Goal: Task Accomplishment & Management: Manage account settings

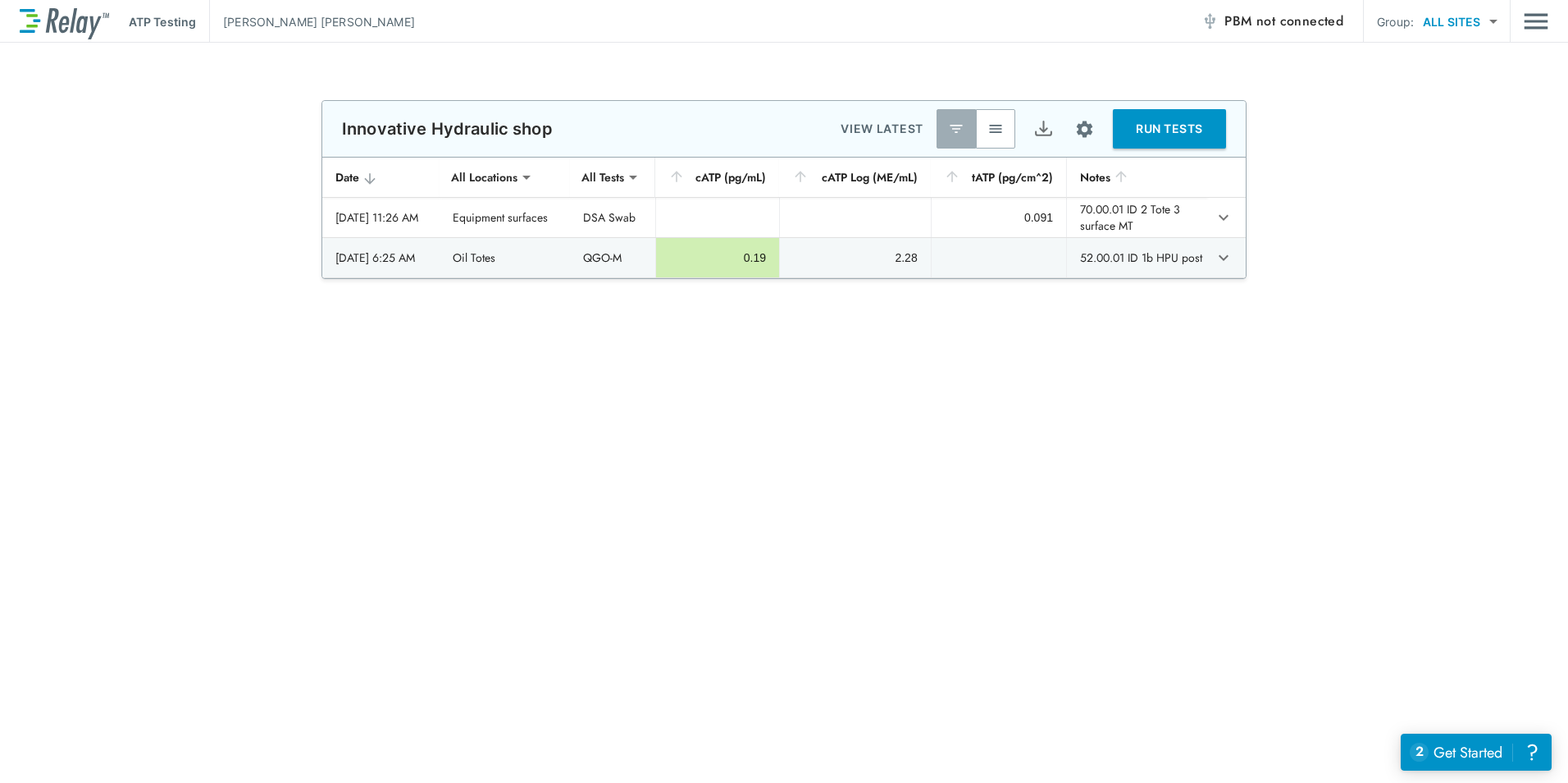
click at [1001, 123] on img "button" at bounding box center [996, 129] width 17 height 17
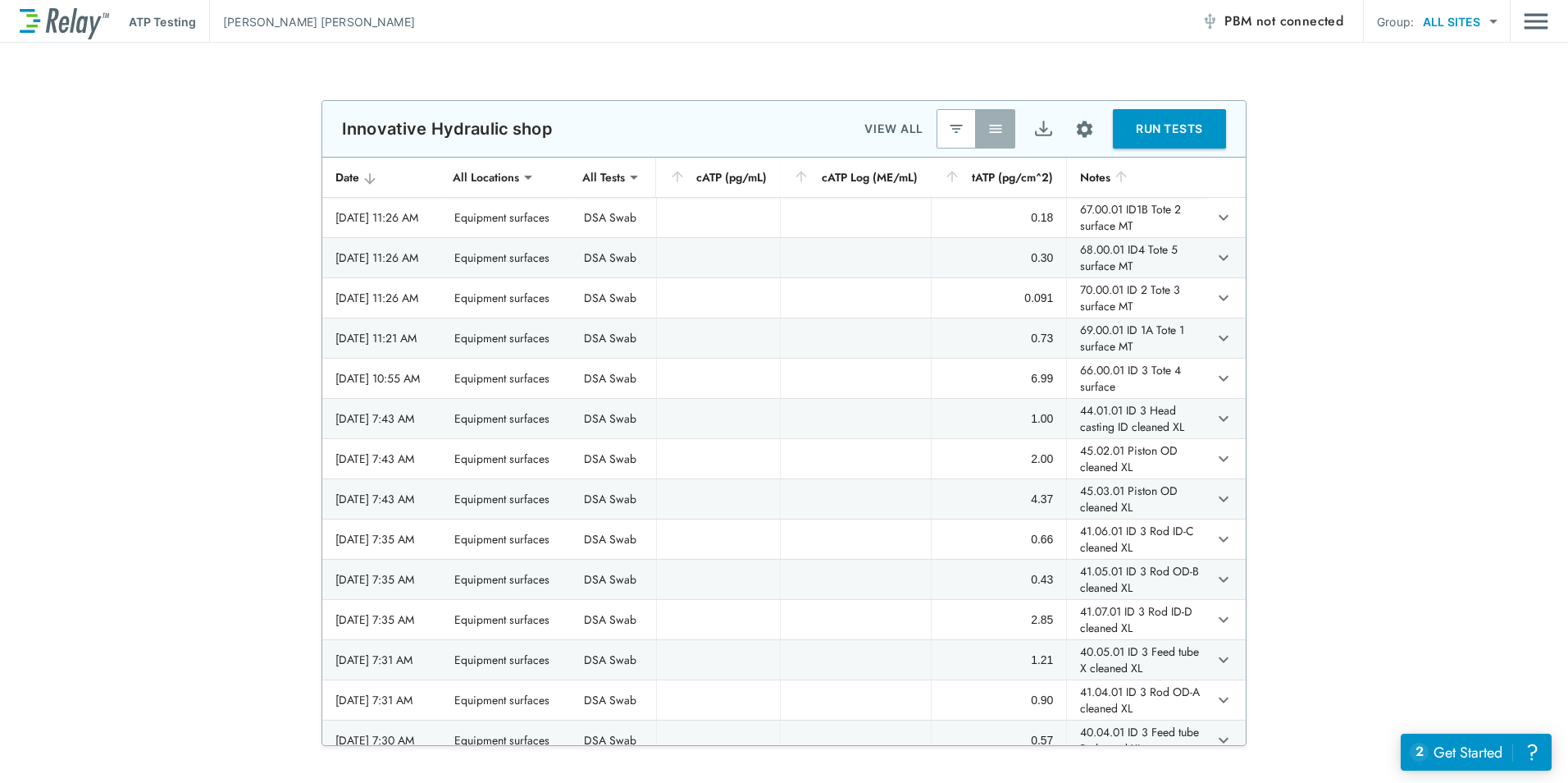
click at [1116, 173] on icon "sticky table" at bounding box center [1121, 175] width 10 height 10
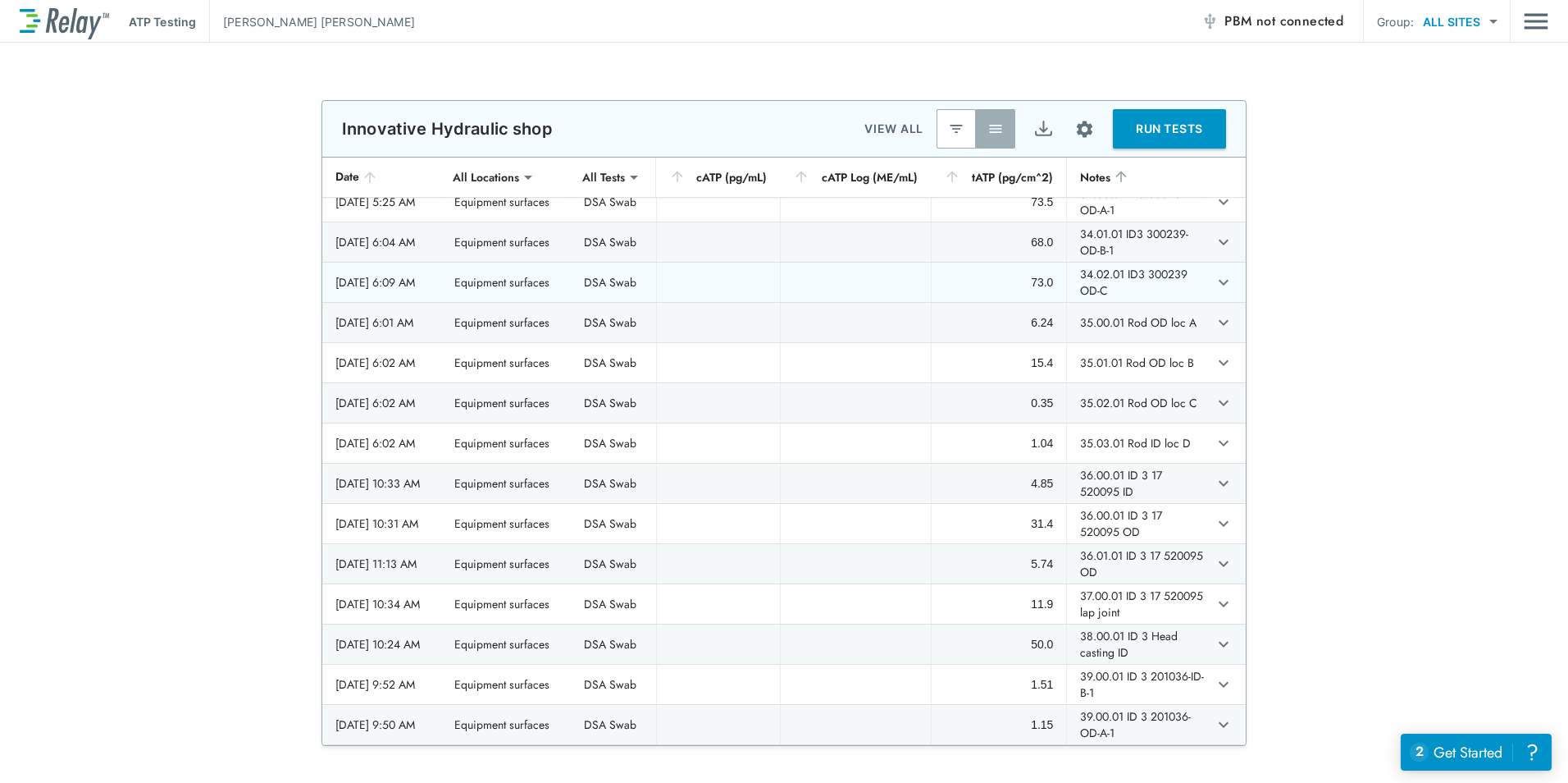
scroll to position [739, 0]
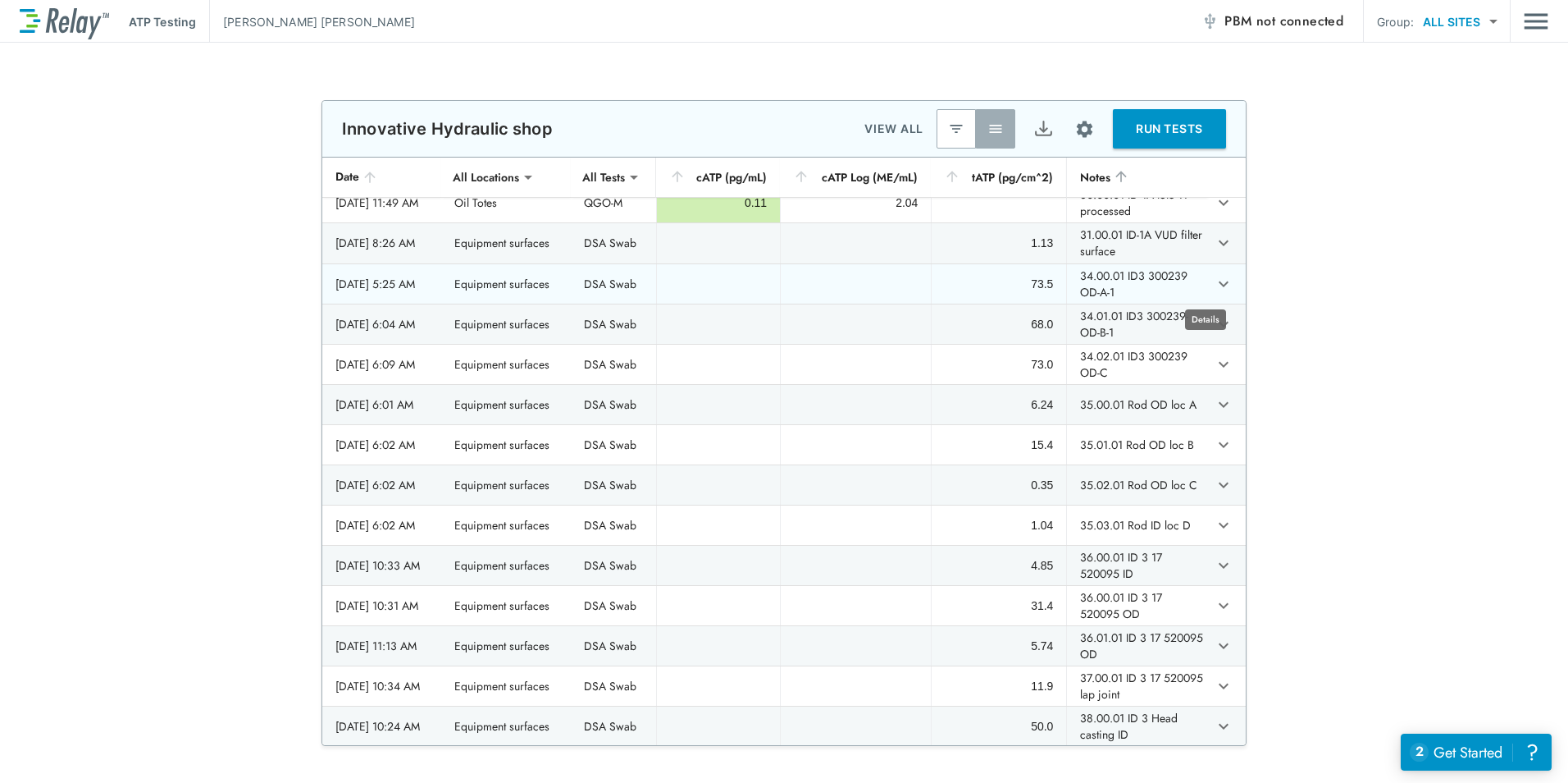
click at [1214, 281] on icon "expand row" at bounding box center [1223, 283] width 20 height 20
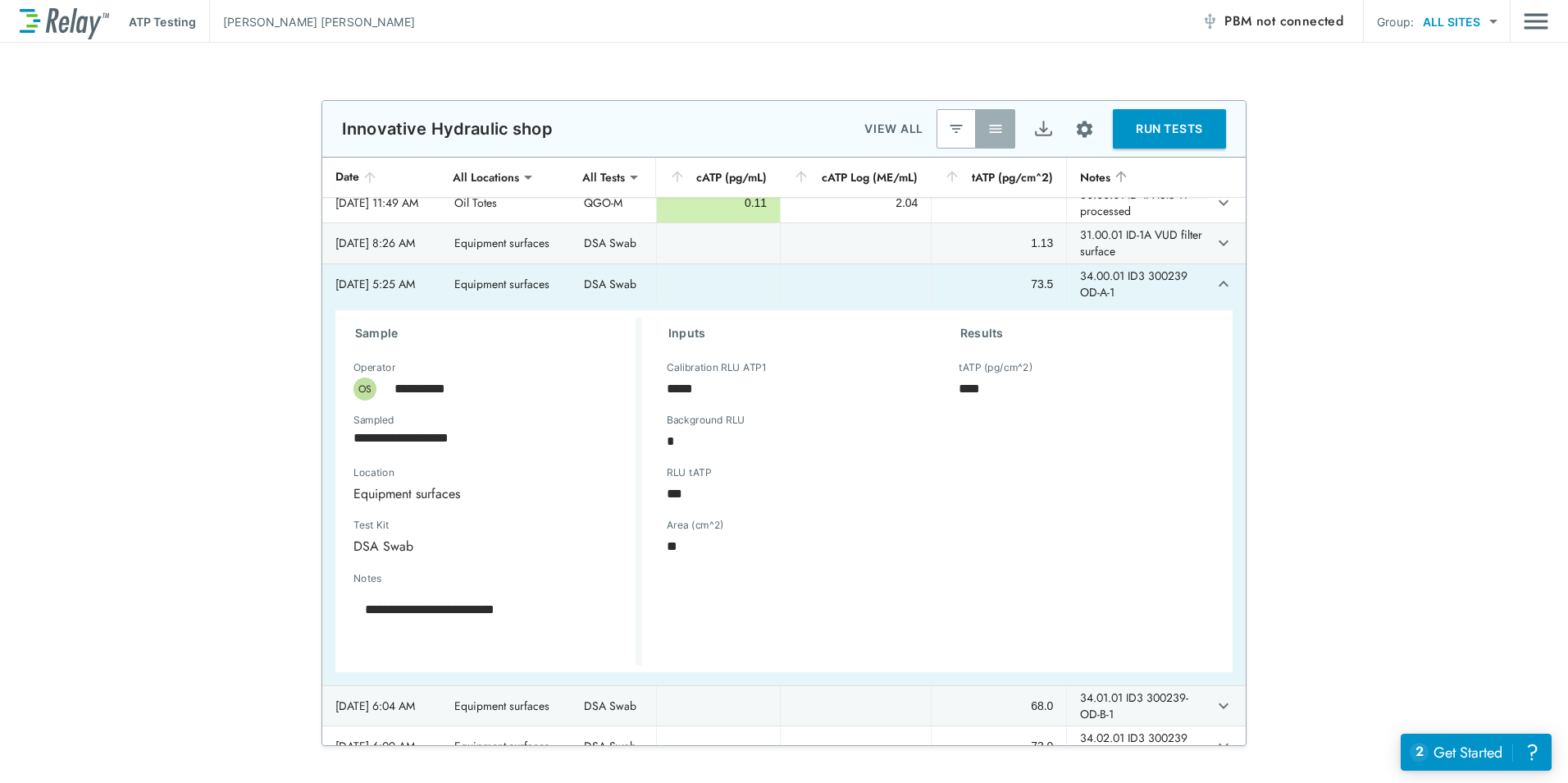
type textarea "*"
click at [1218, 283] on icon "expand row" at bounding box center [1223, 283] width 10 height 6
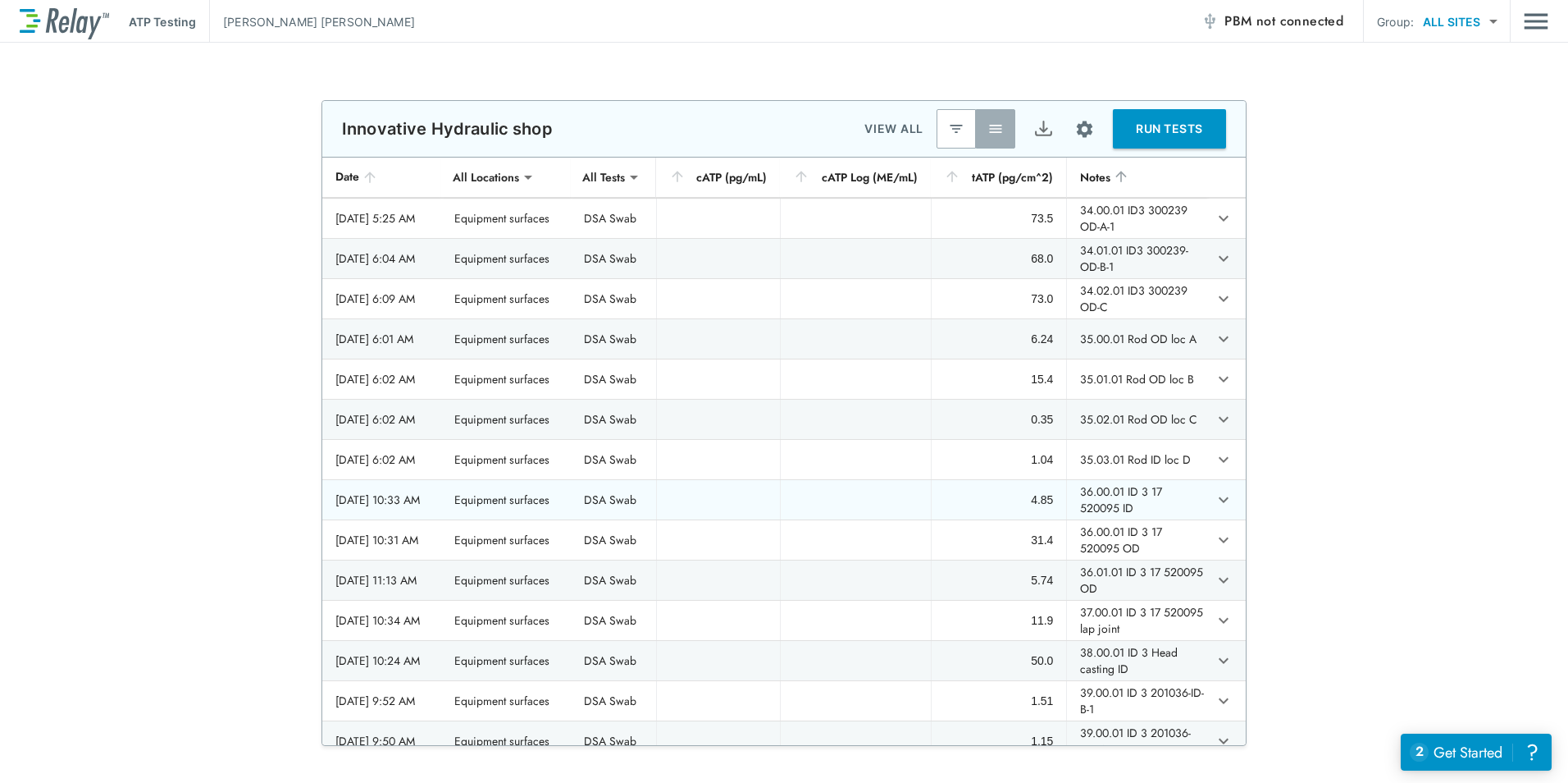
scroll to position [821, 0]
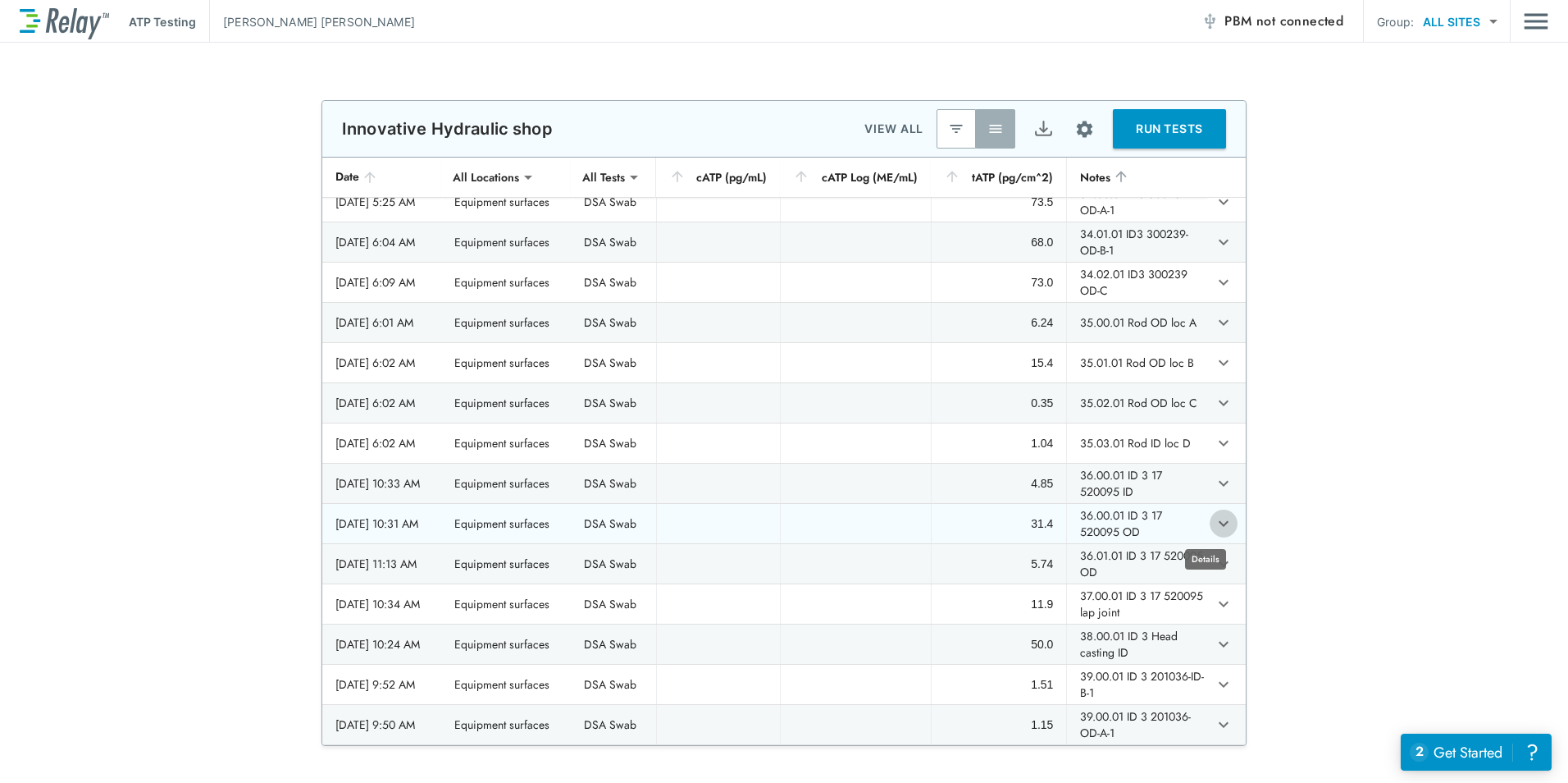
click at [1214, 522] on icon "expand row" at bounding box center [1223, 523] width 20 height 20
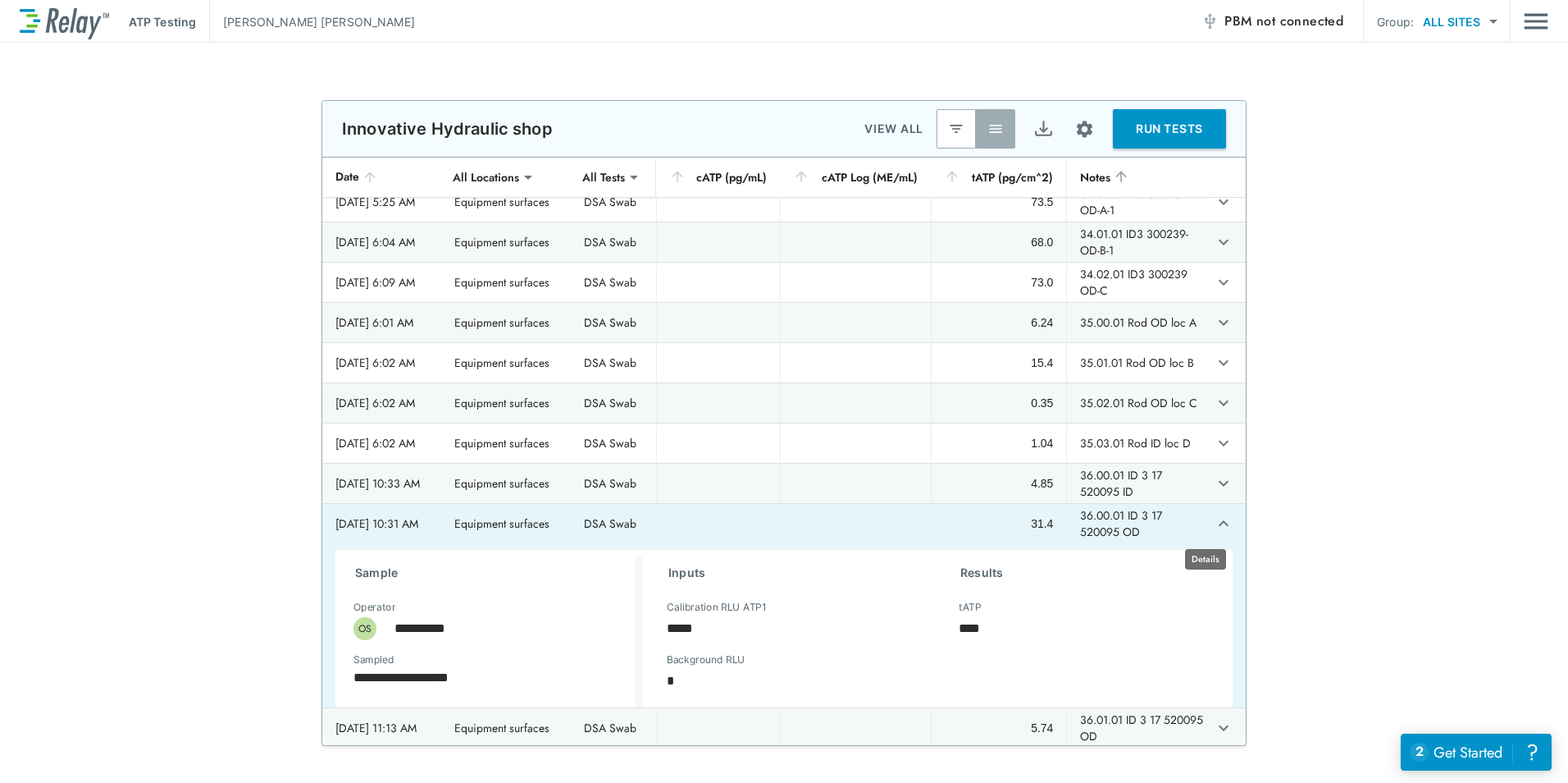
type textarea "*"
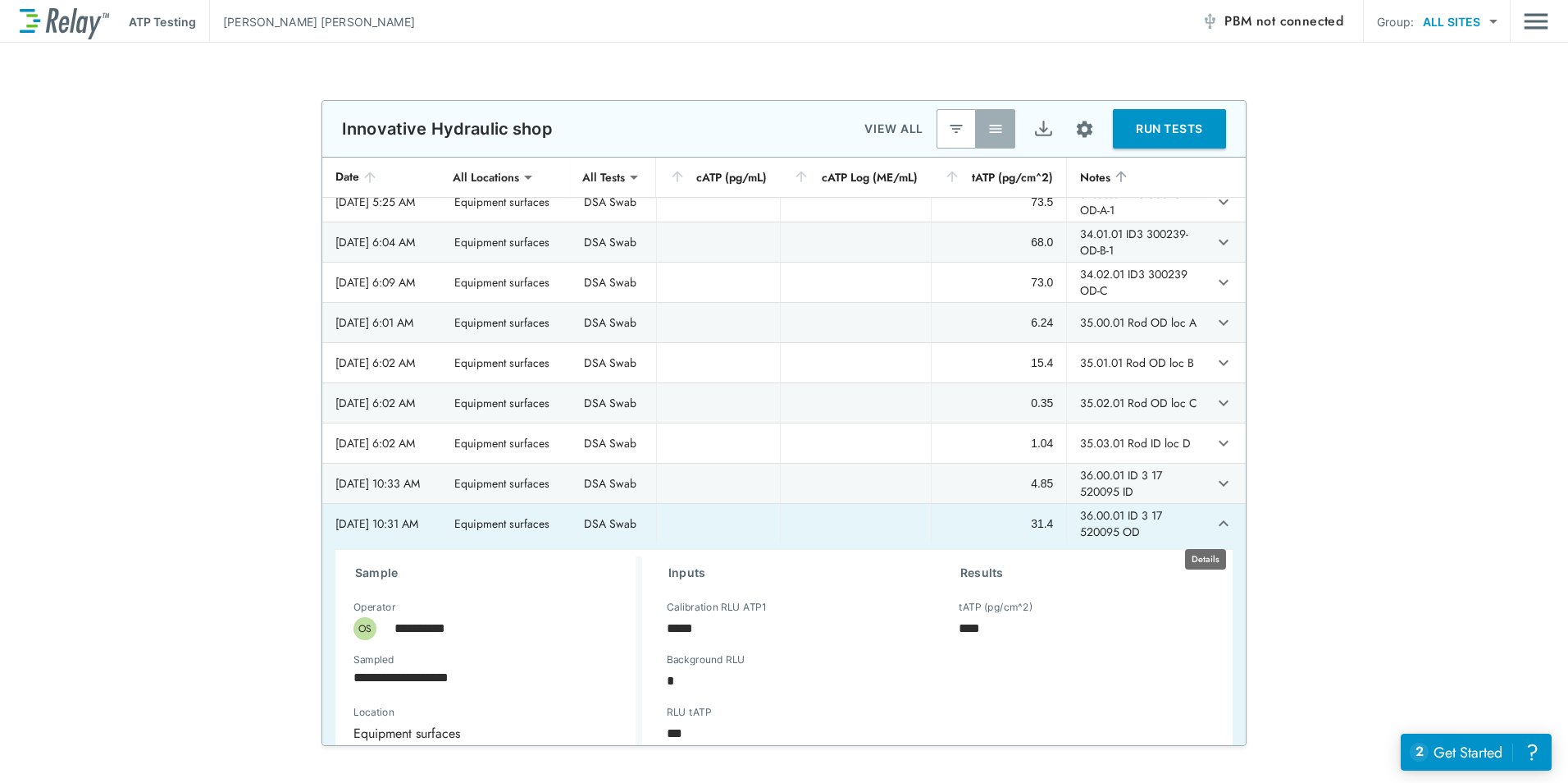
click at [1218, 522] on icon "expand row" at bounding box center [1223, 523] width 10 height 6
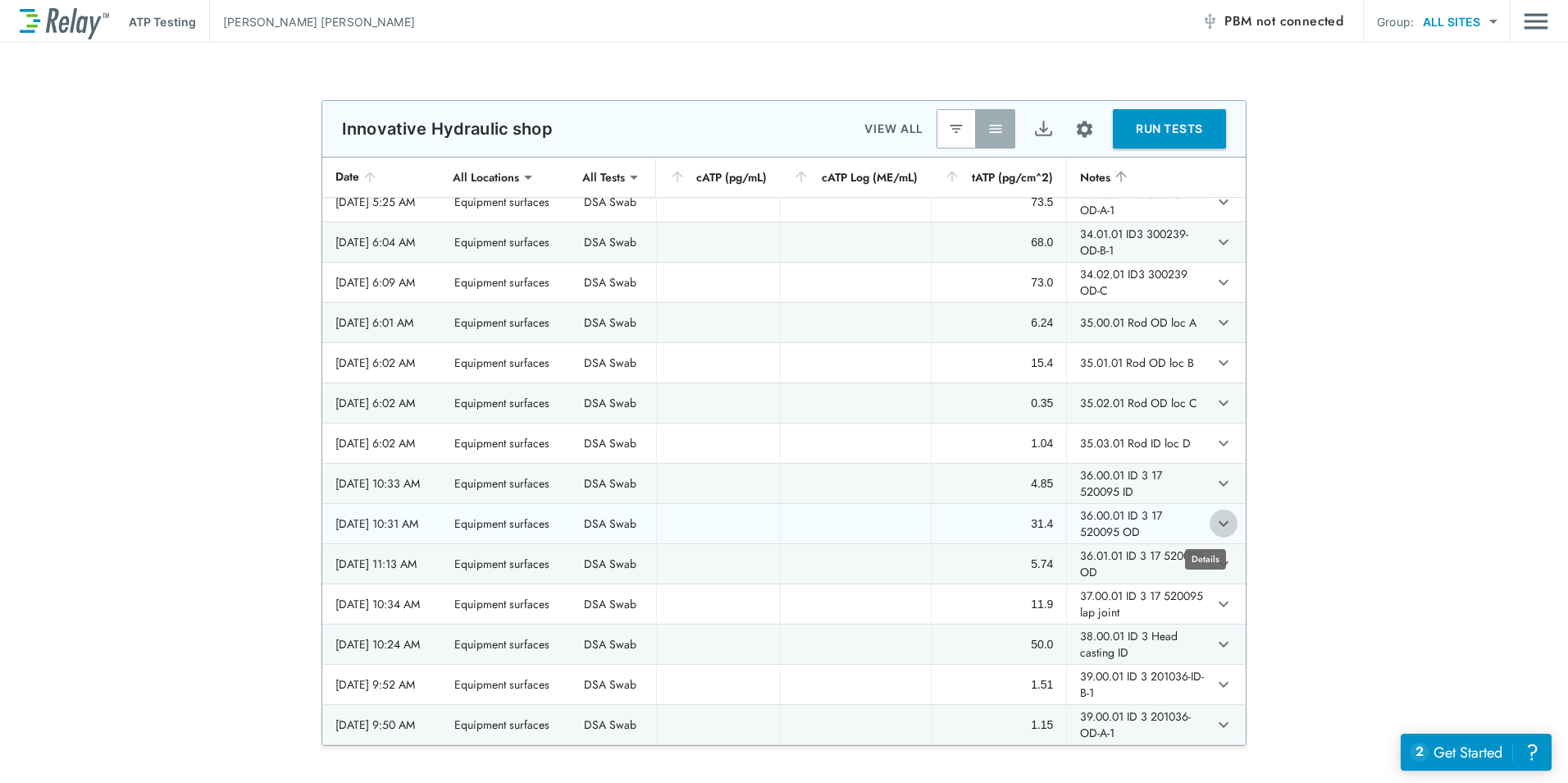
click at [1214, 521] on icon "expand row" at bounding box center [1223, 523] width 20 height 20
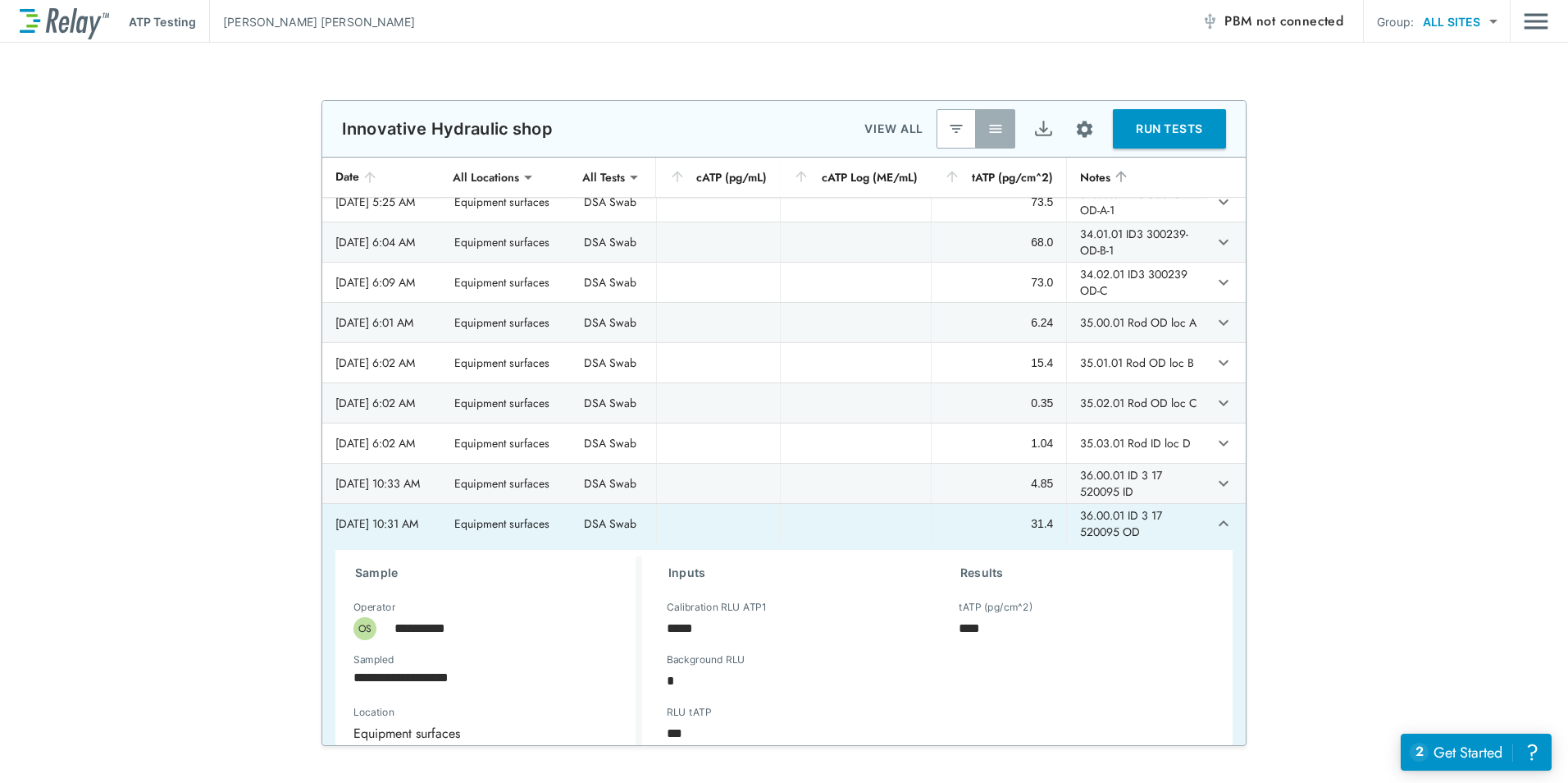
scroll to position [903, 0]
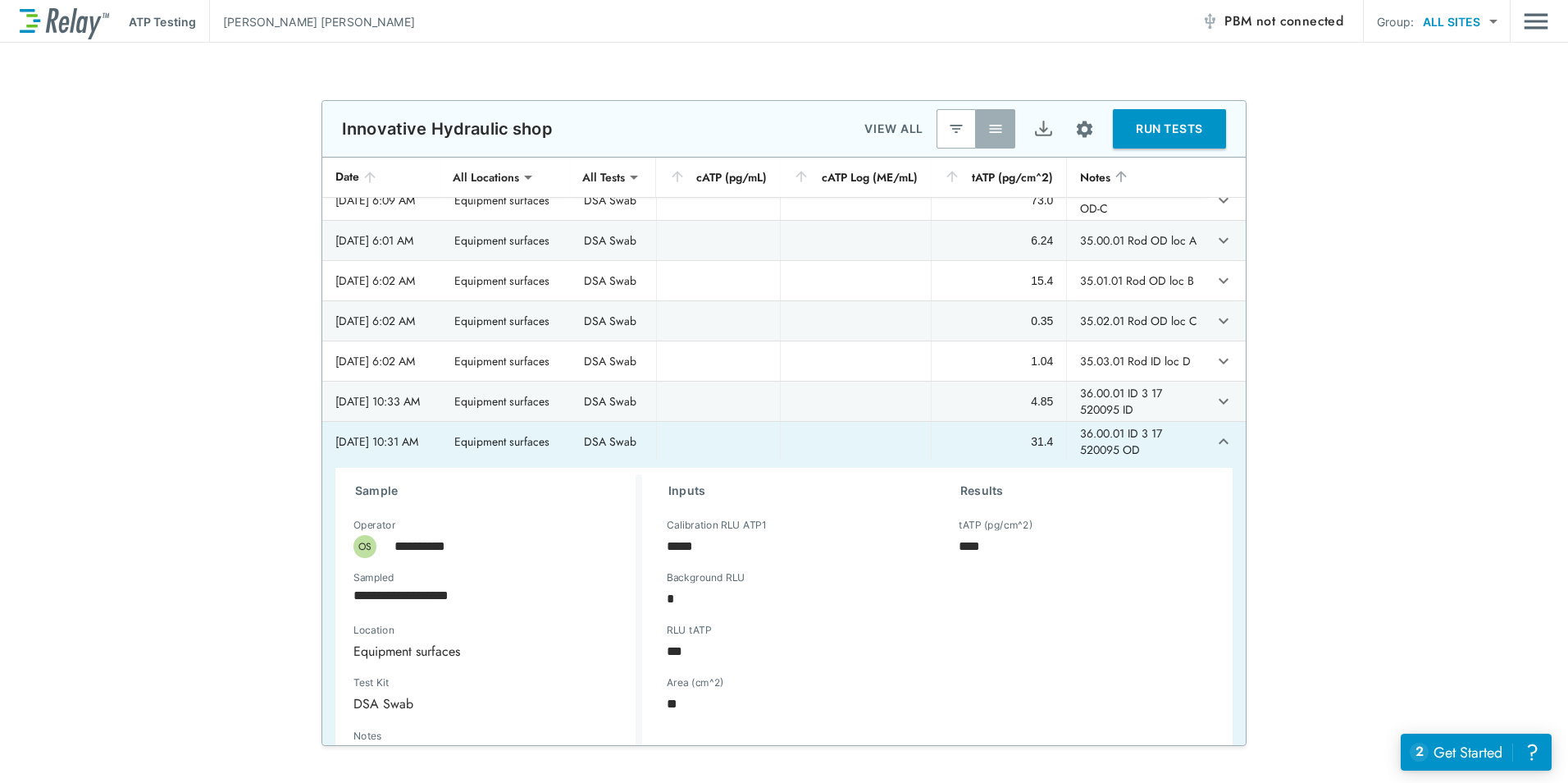
type textarea "*"
click at [1214, 439] on icon "expand row" at bounding box center [1223, 441] width 20 height 20
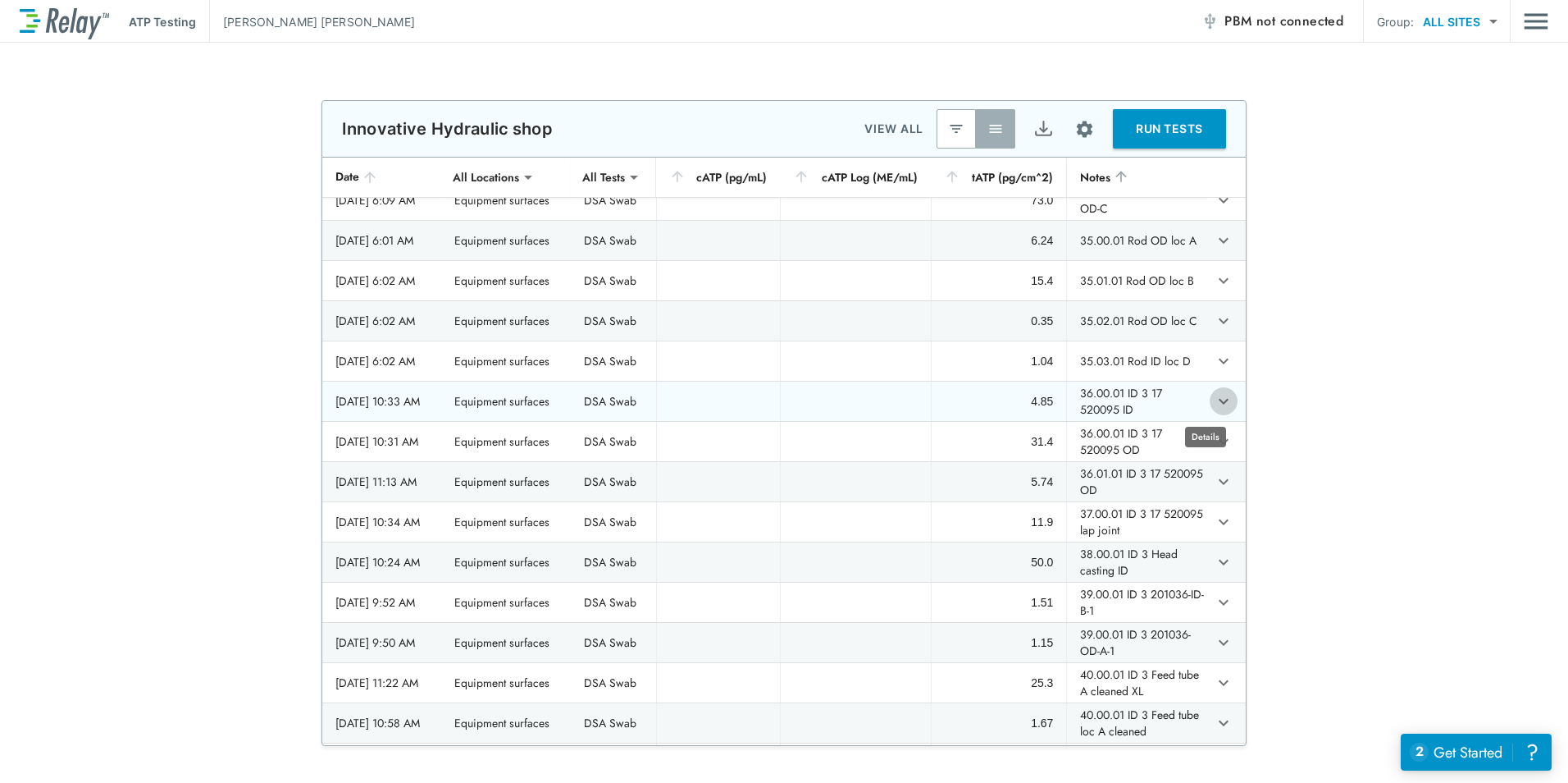
click at [1218, 402] on icon "expand row" at bounding box center [1223, 400] width 10 height 6
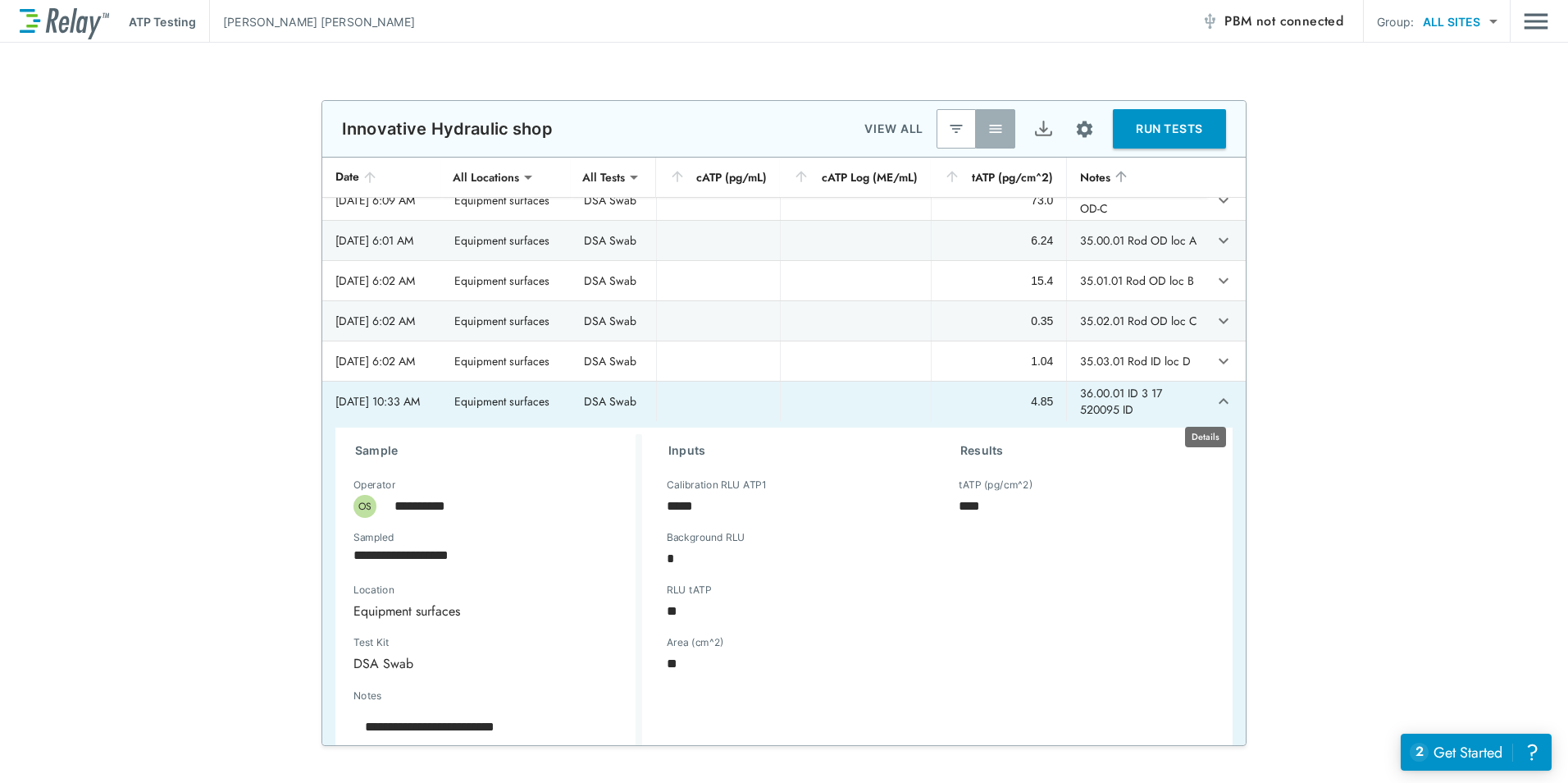
type textarea "*"
click at [1214, 407] on icon "expand row" at bounding box center [1223, 400] width 20 height 20
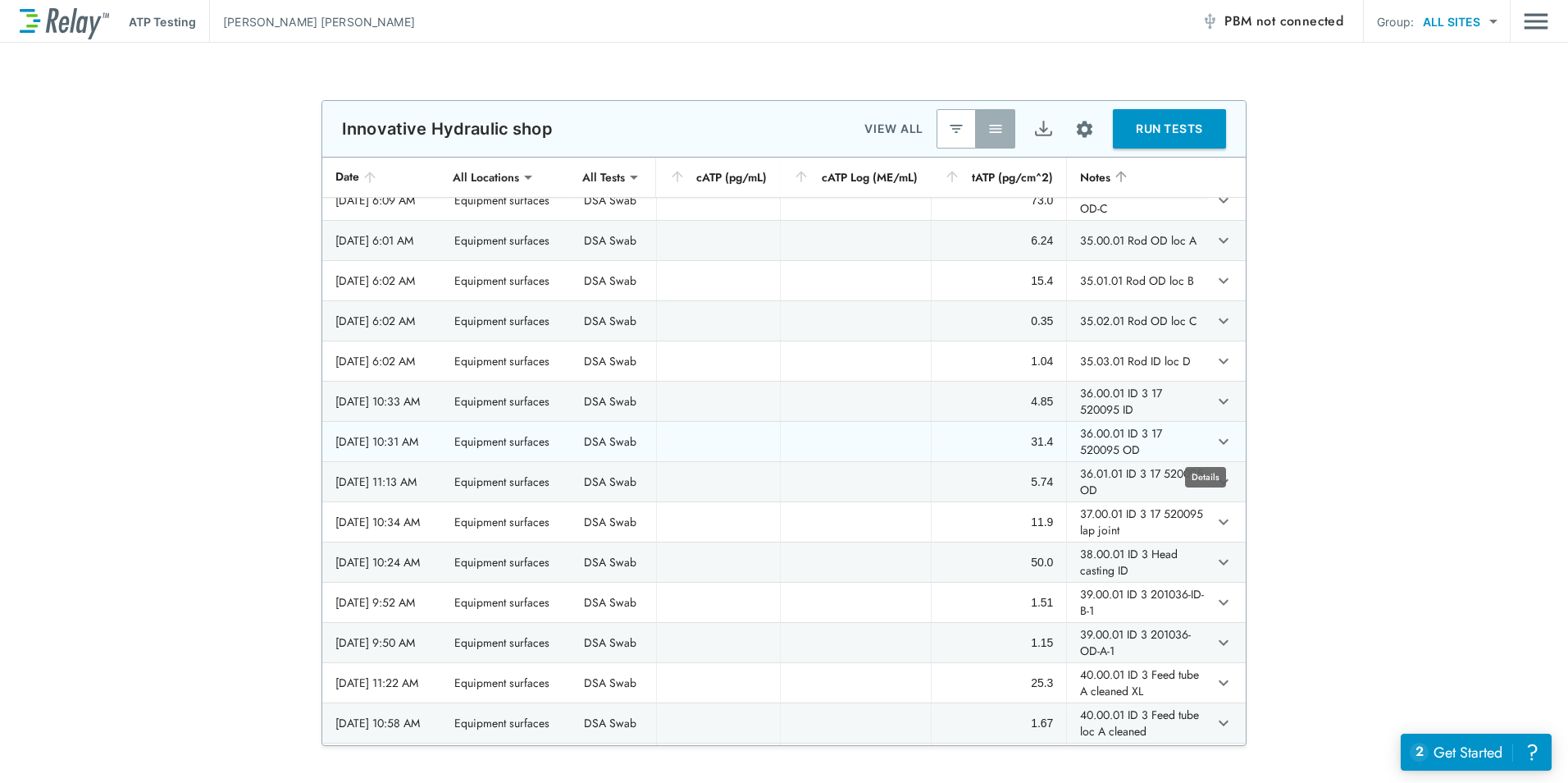
click at [1218, 444] on icon "expand row" at bounding box center [1223, 441] width 10 height 6
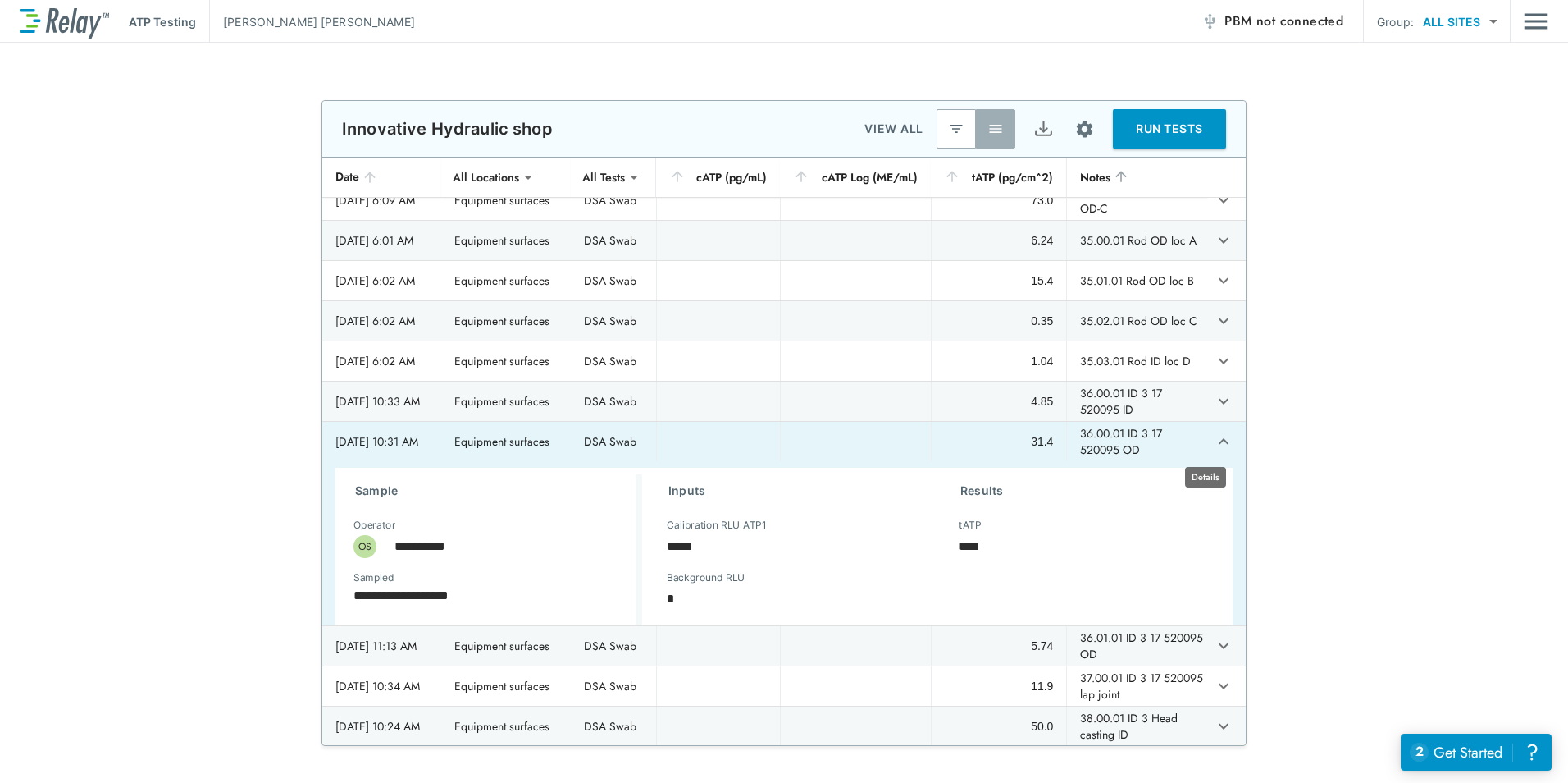
type textarea "*"
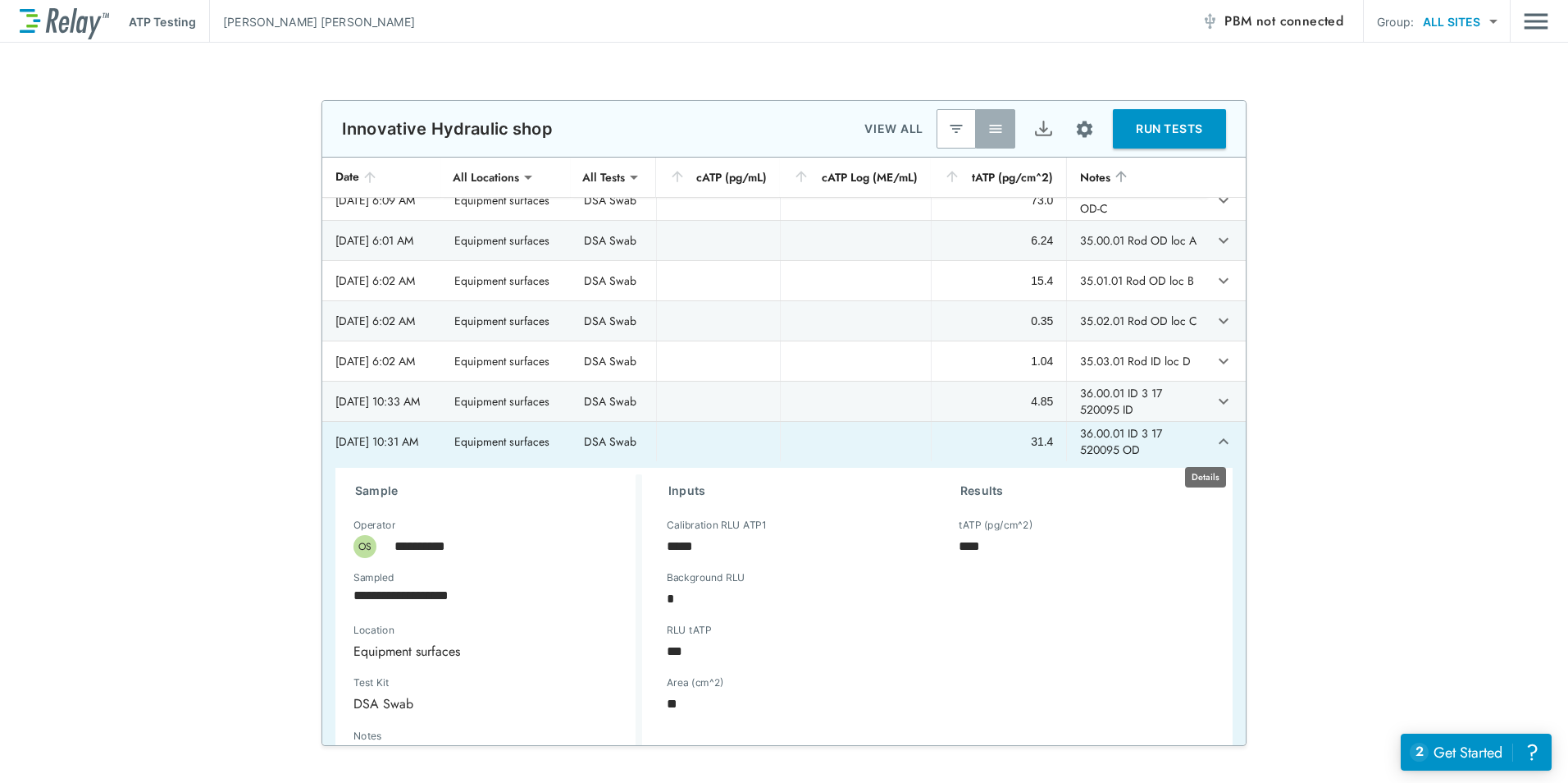
click at [1218, 440] on icon "expand row" at bounding box center [1223, 441] width 10 height 6
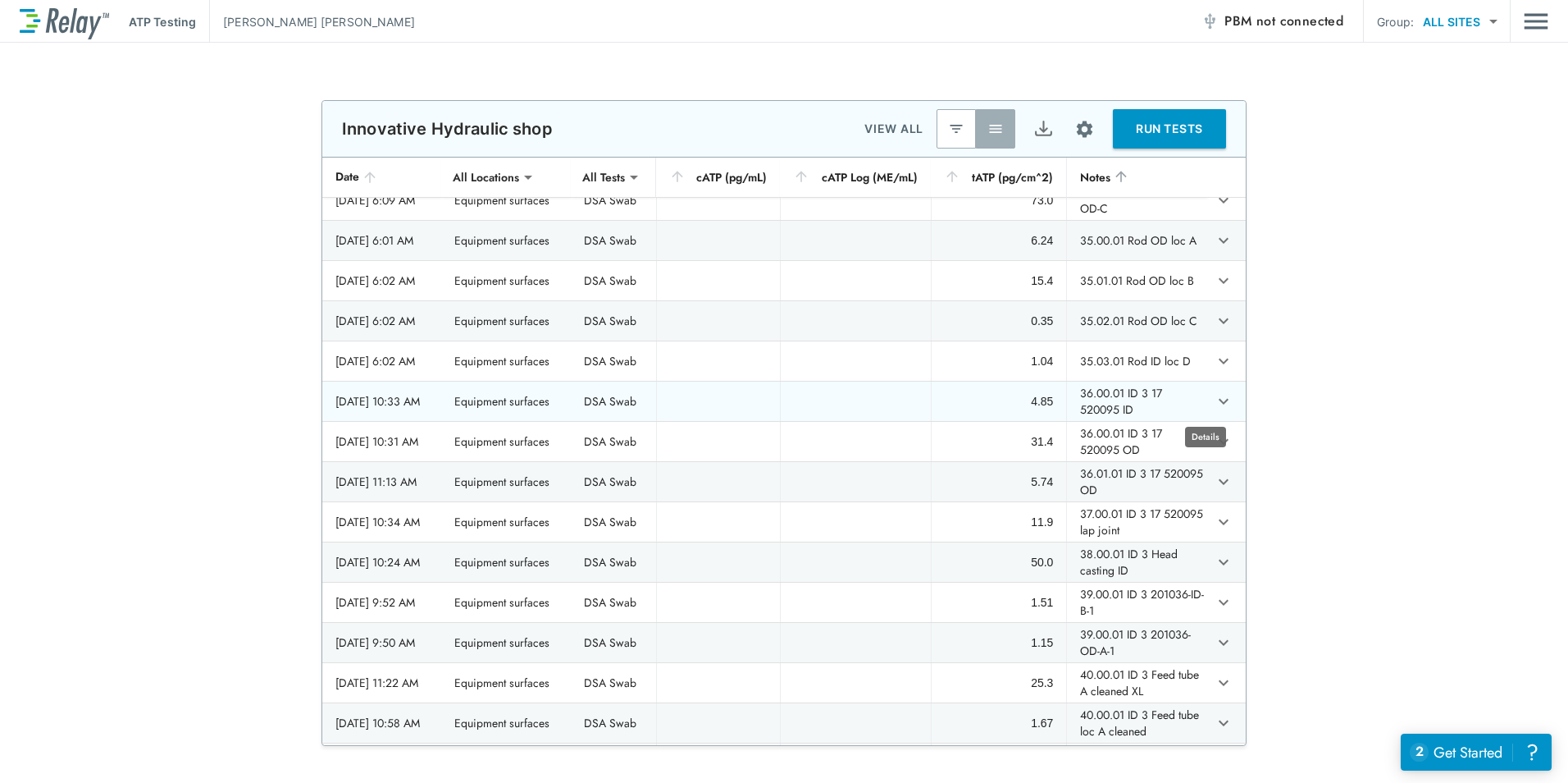
click at [1214, 405] on icon "expand row" at bounding box center [1223, 400] width 20 height 20
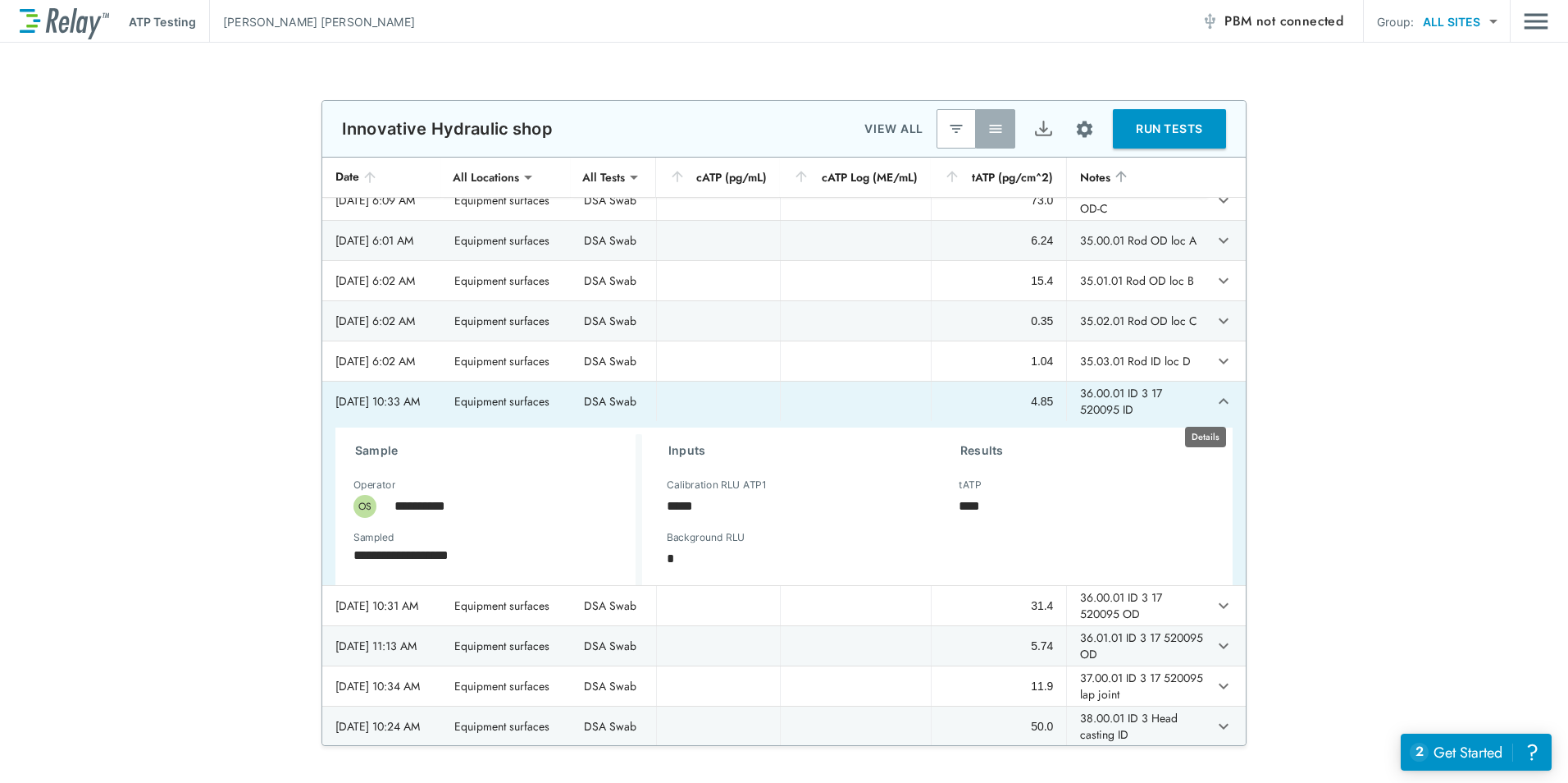
type textarea "*"
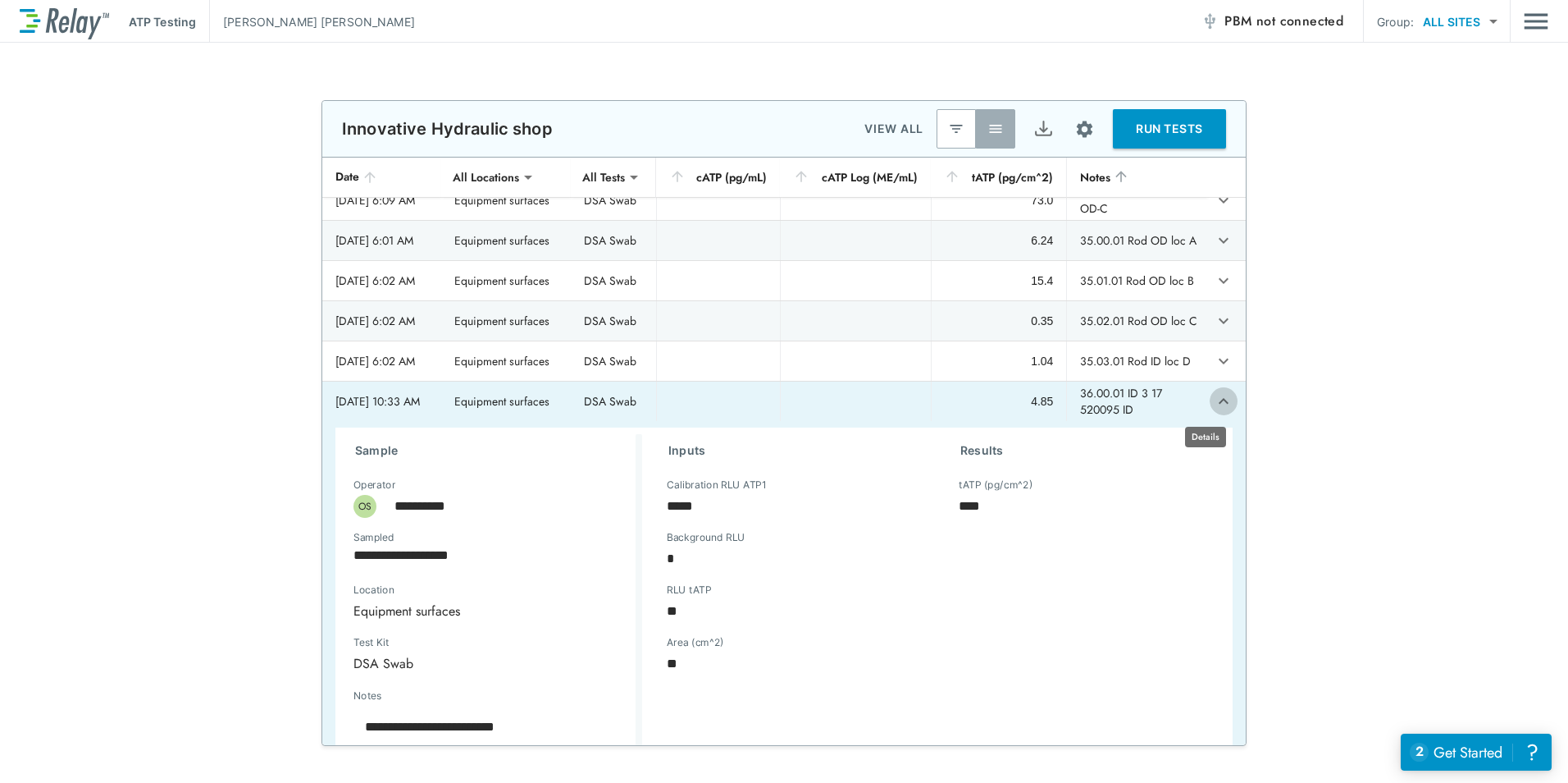
click at [1214, 403] on icon "expand row" at bounding box center [1223, 400] width 20 height 20
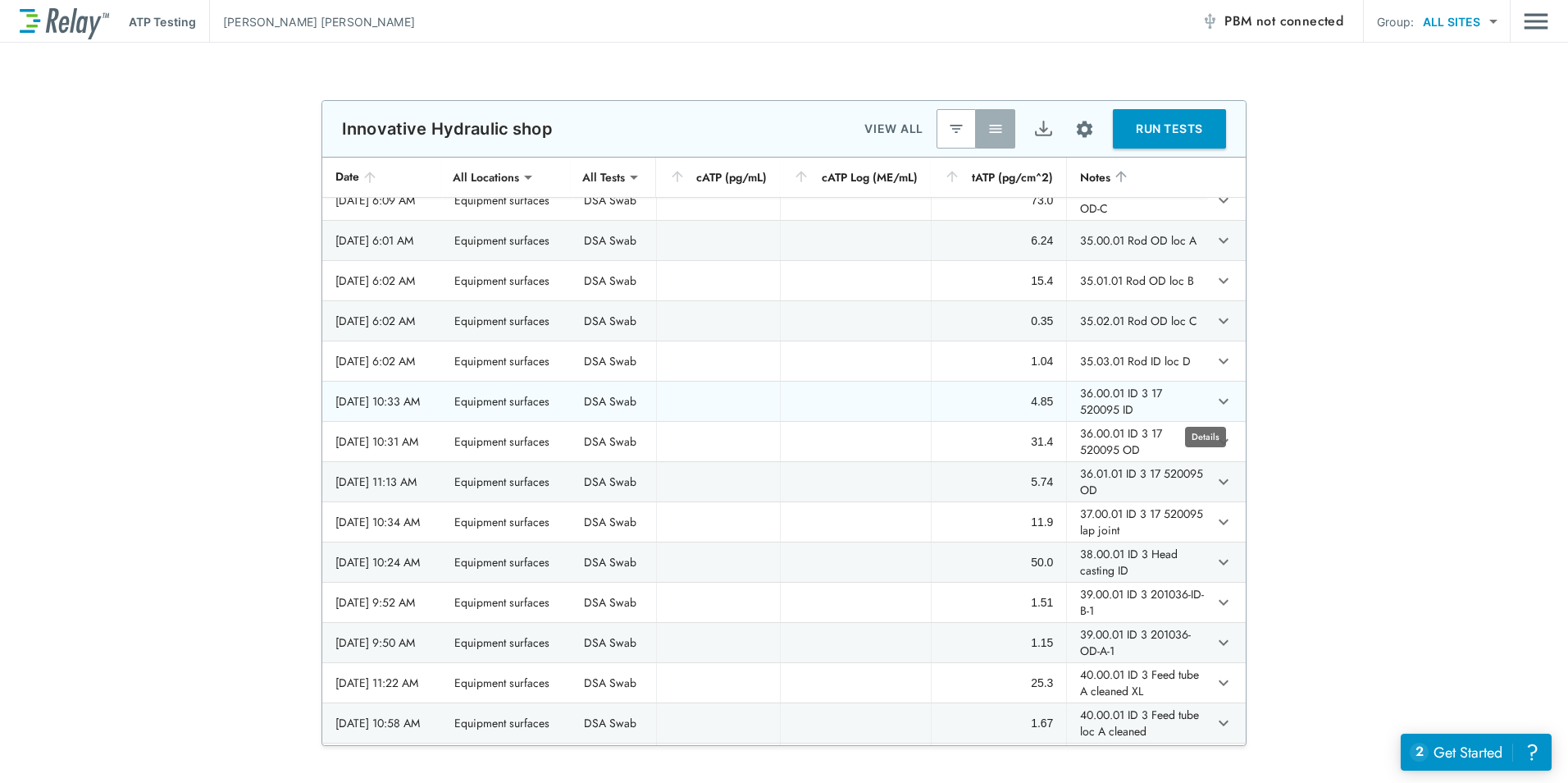
type textarea "*"
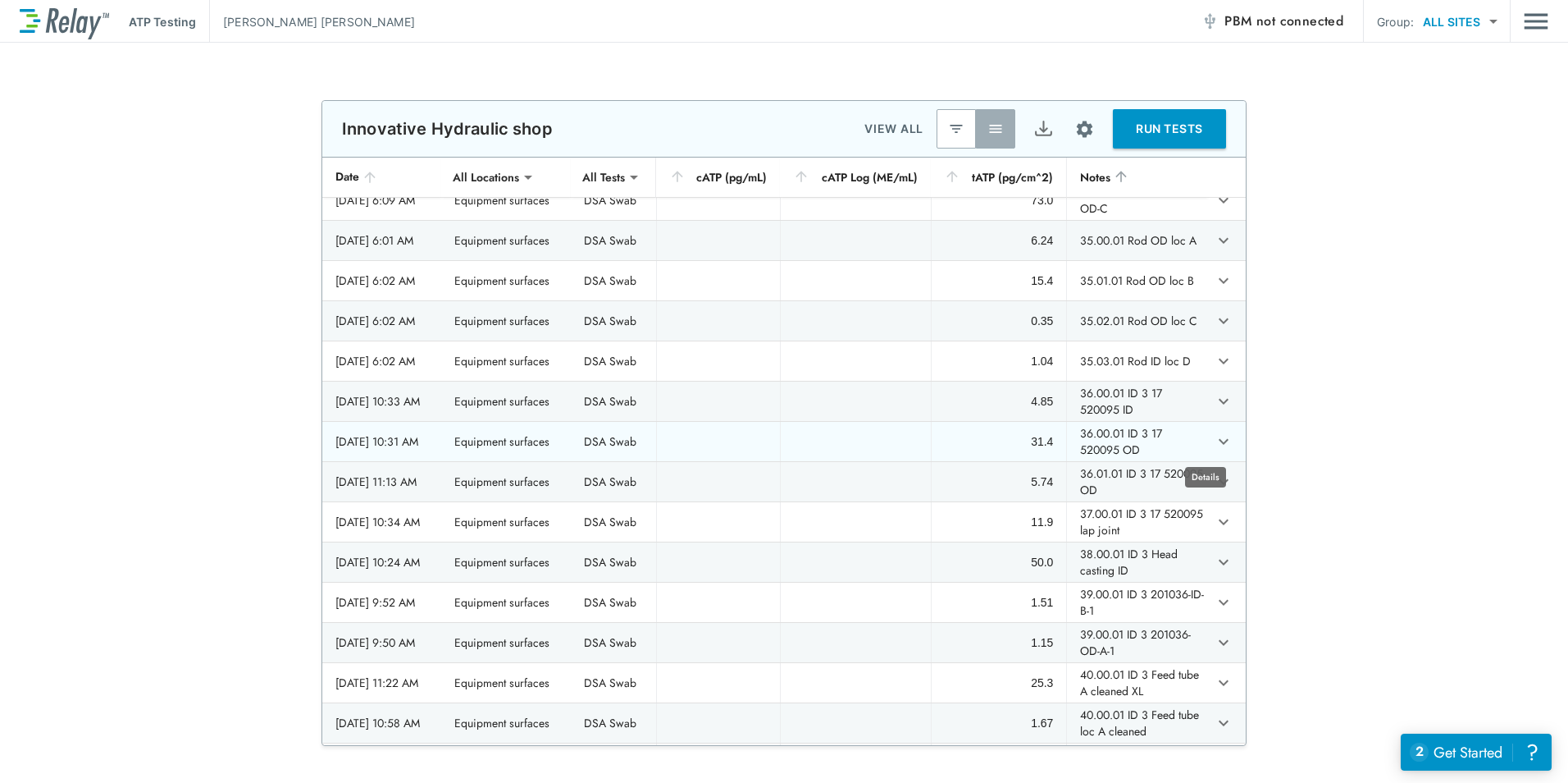
click at [1218, 443] on icon "expand row" at bounding box center [1223, 441] width 10 height 6
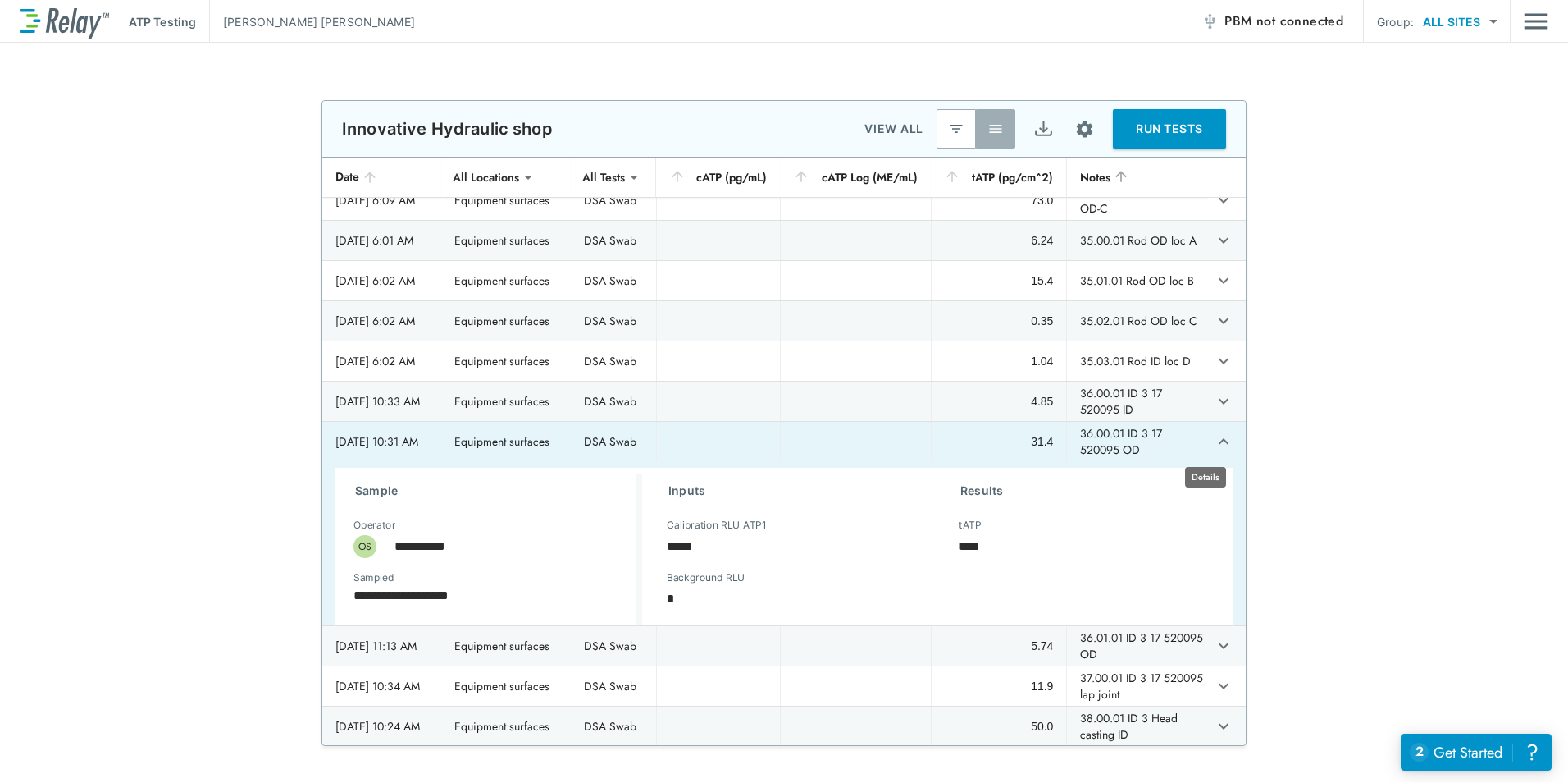
type textarea "*"
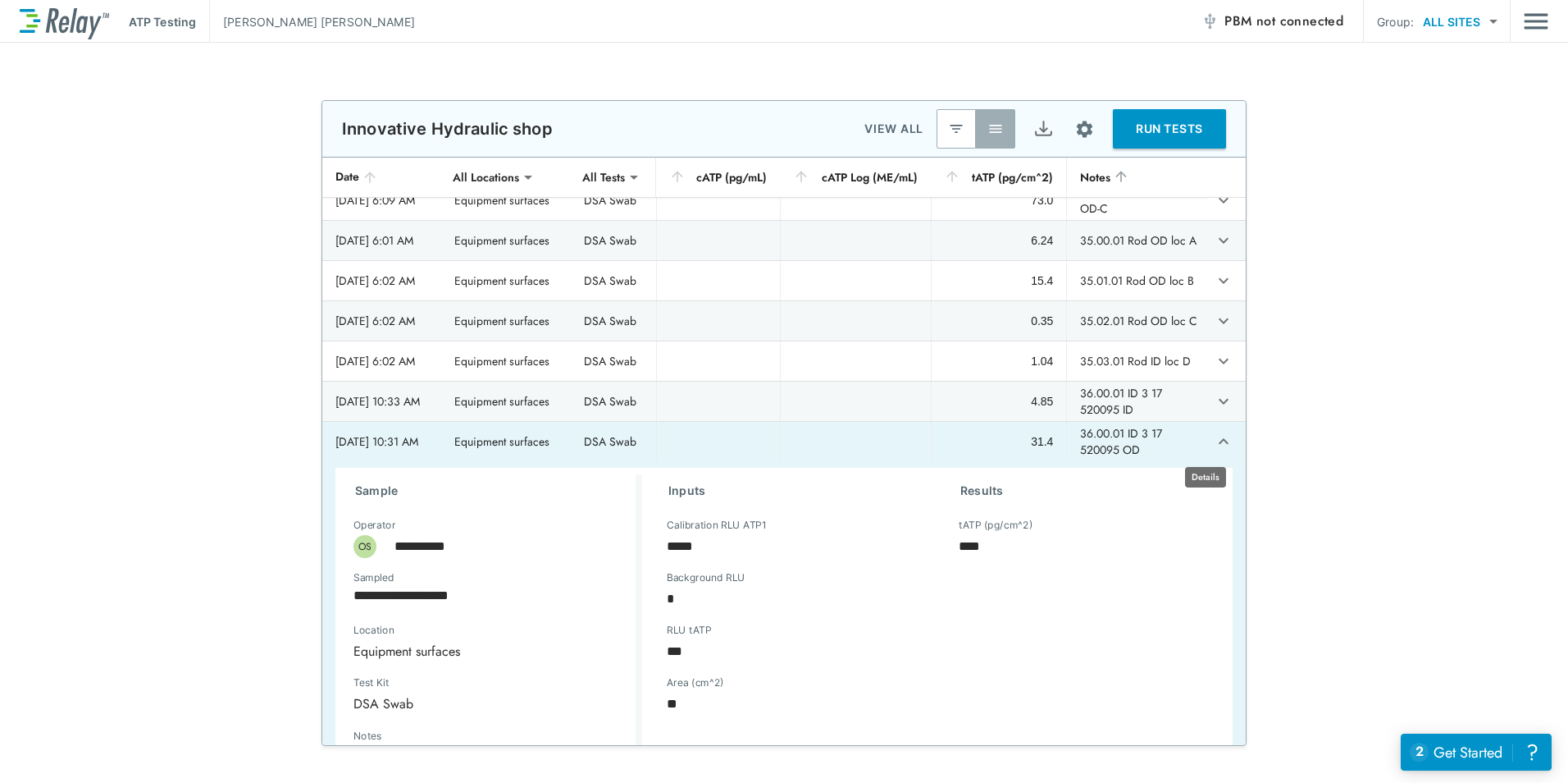
click at [1218, 443] on icon "expand row" at bounding box center [1223, 441] width 10 height 6
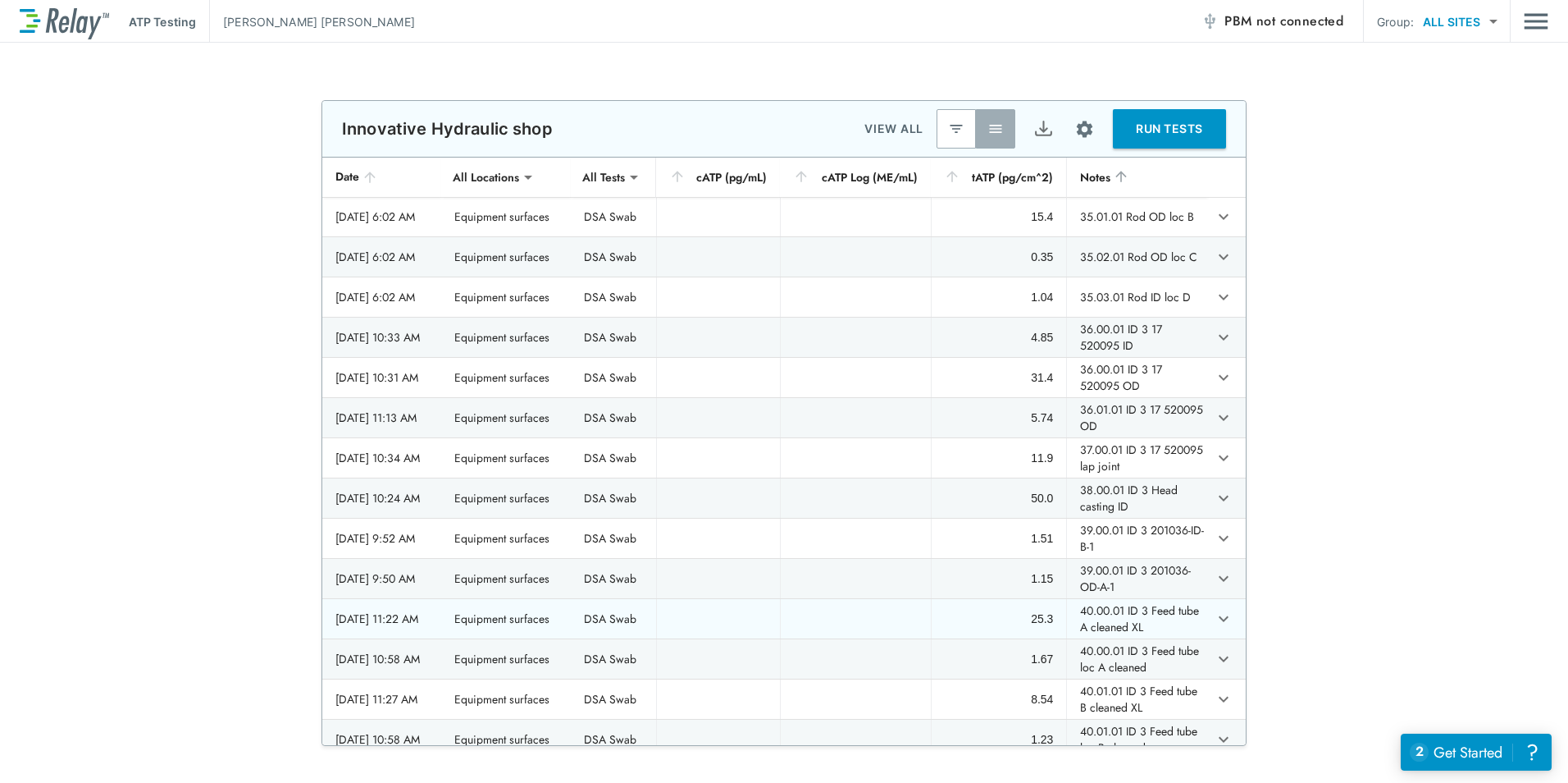
scroll to position [985, 0]
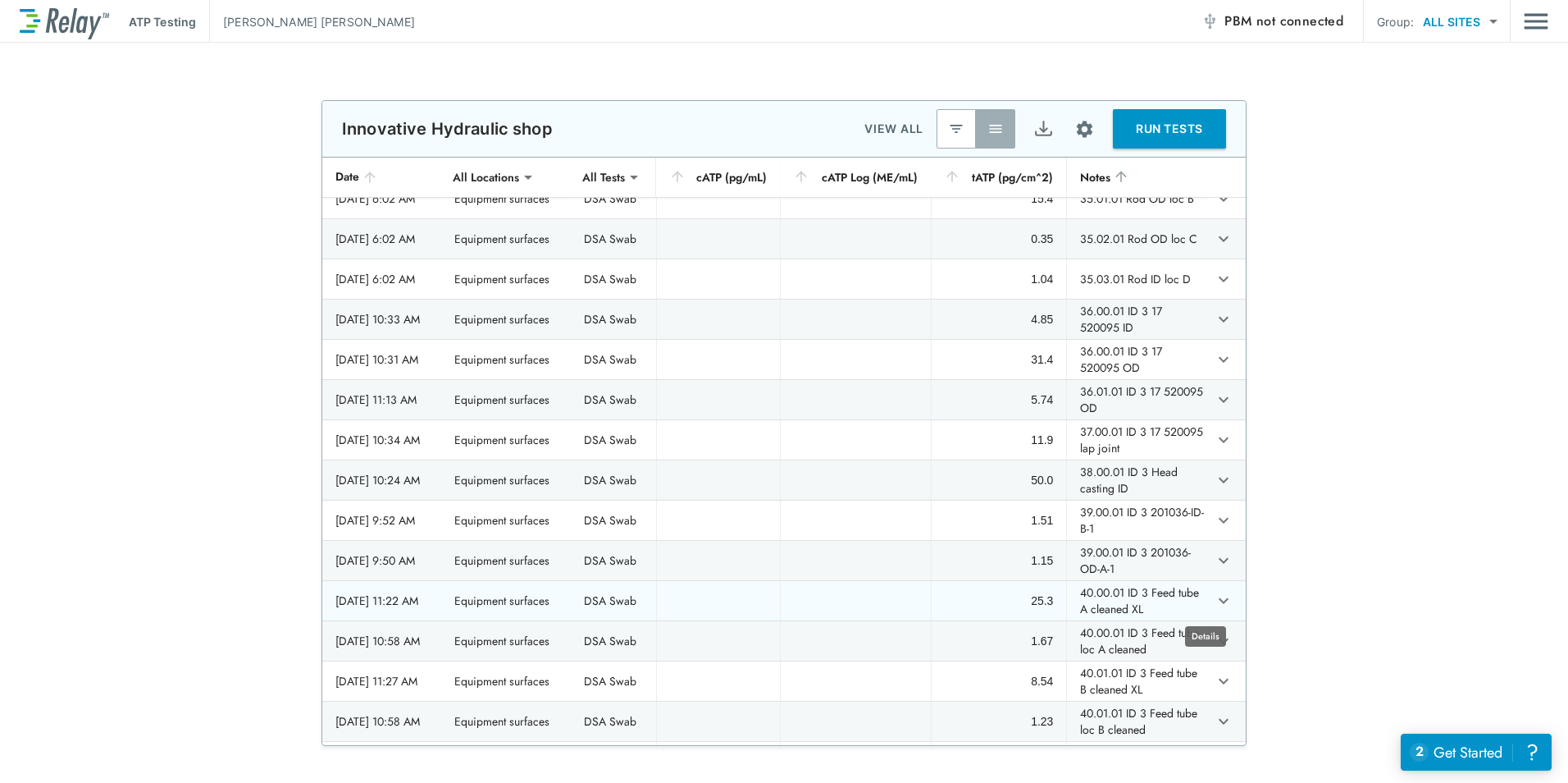
click at [1214, 603] on icon "expand row" at bounding box center [1223, 600] width 20 height 20
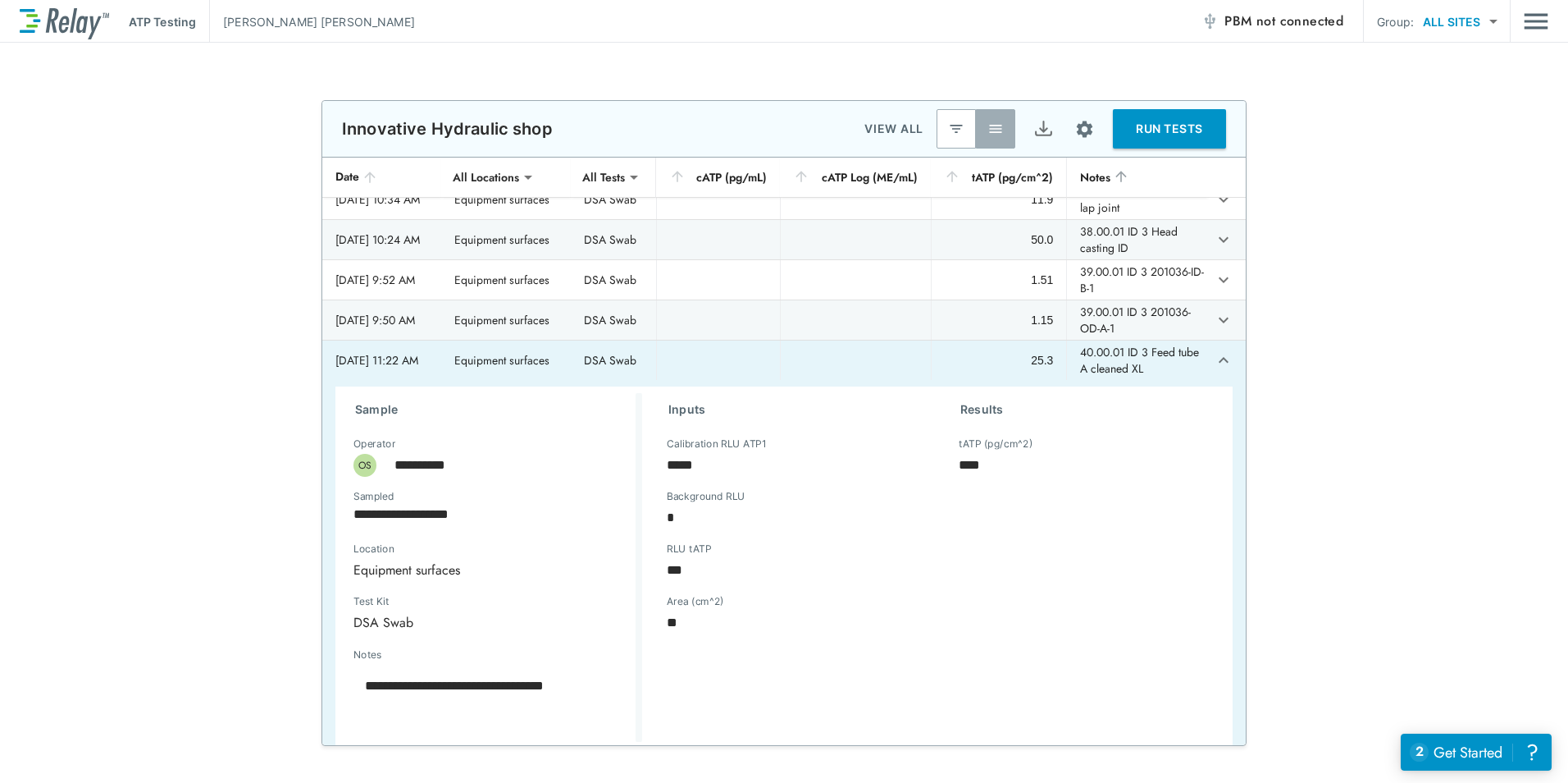
scroll to position [1231, 0]
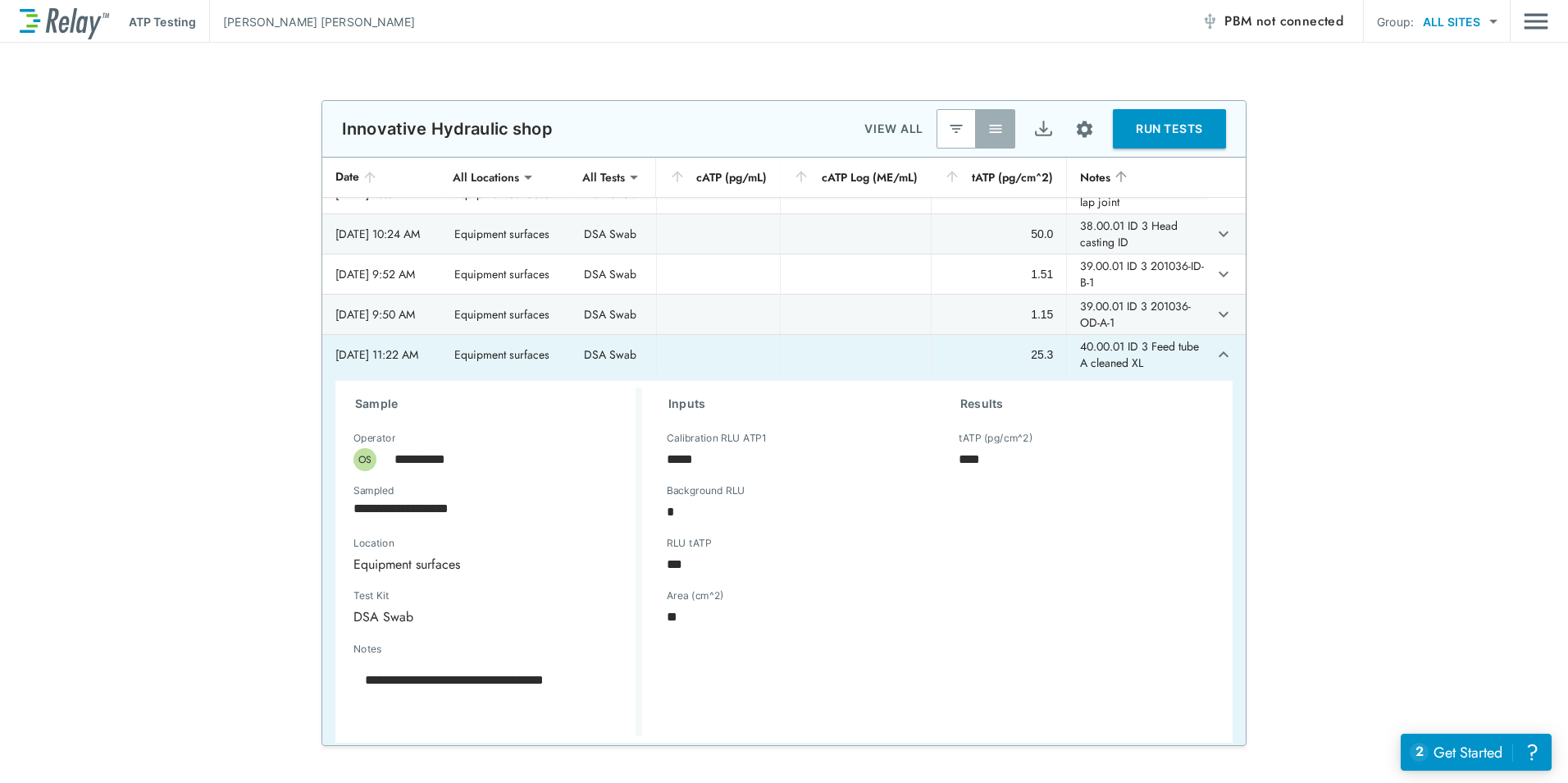
type textarea "*"
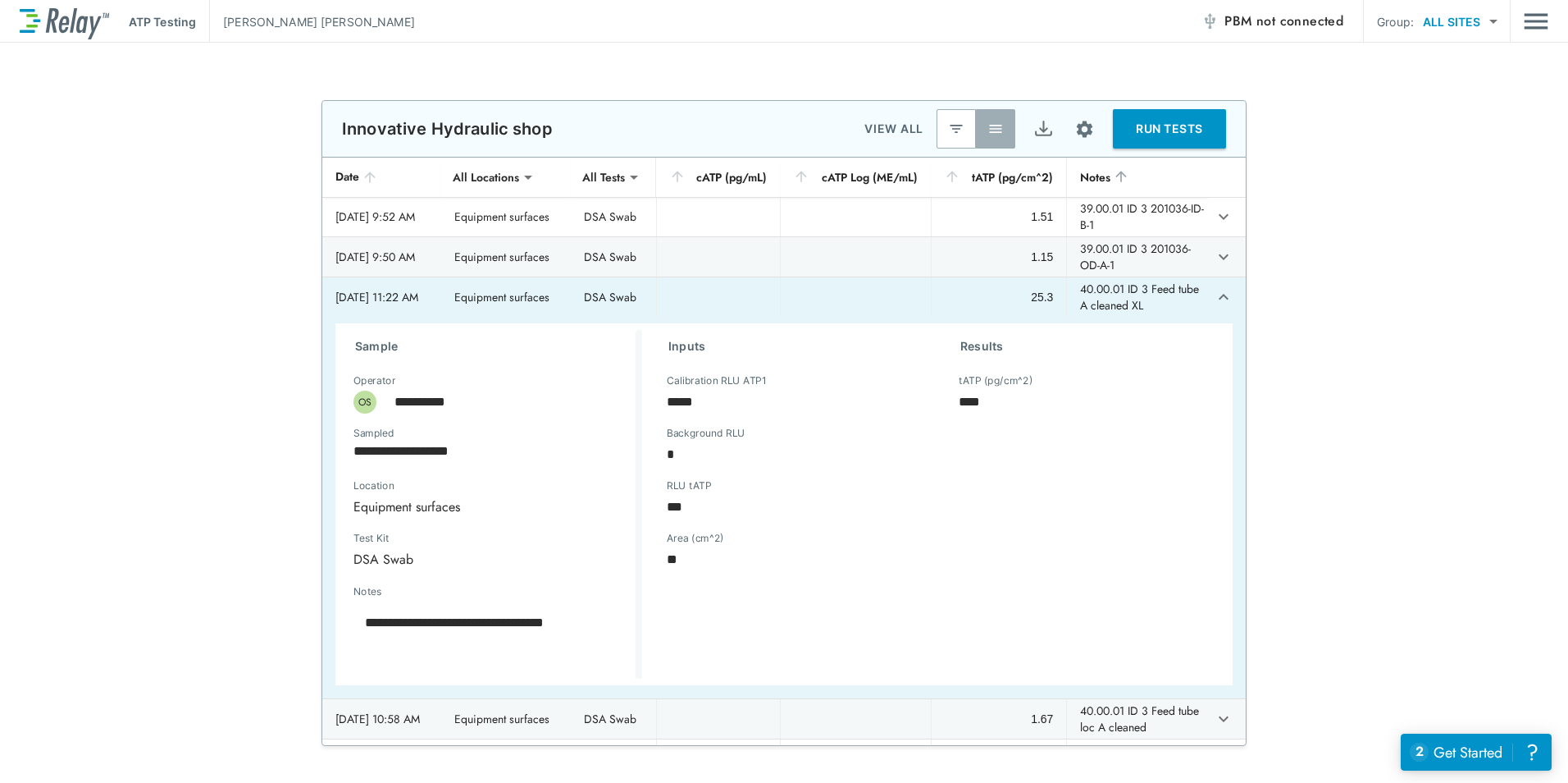
scroll to position [1313, 0]
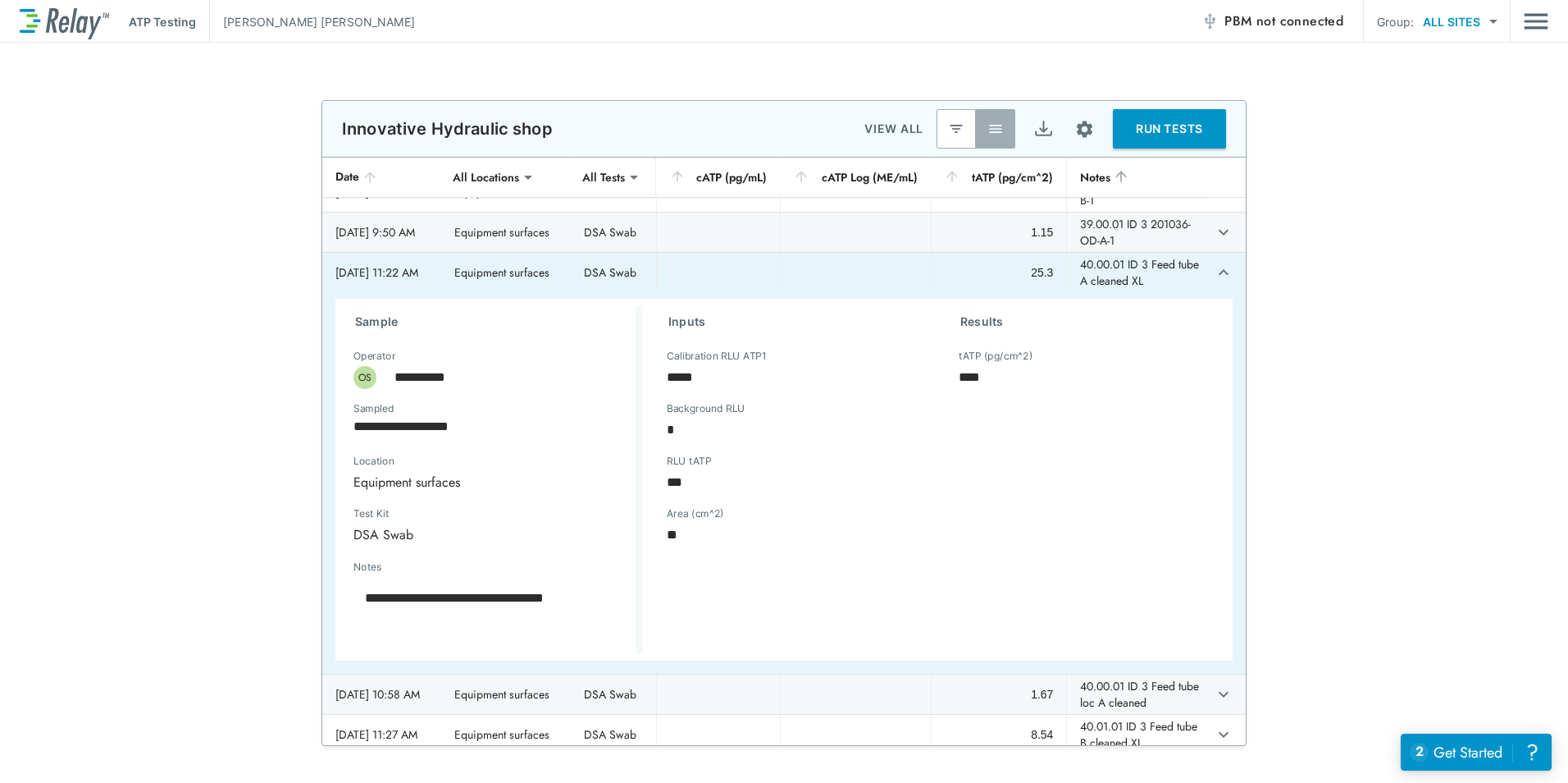
drag, startPoint x: 485, startPoint y: 599, endPoint x: 1205, endPoint y: 274, distance: 790.0
click at [1214, 274] on icon "expand row" at bounding box center [1223, 272] width 20 height 20
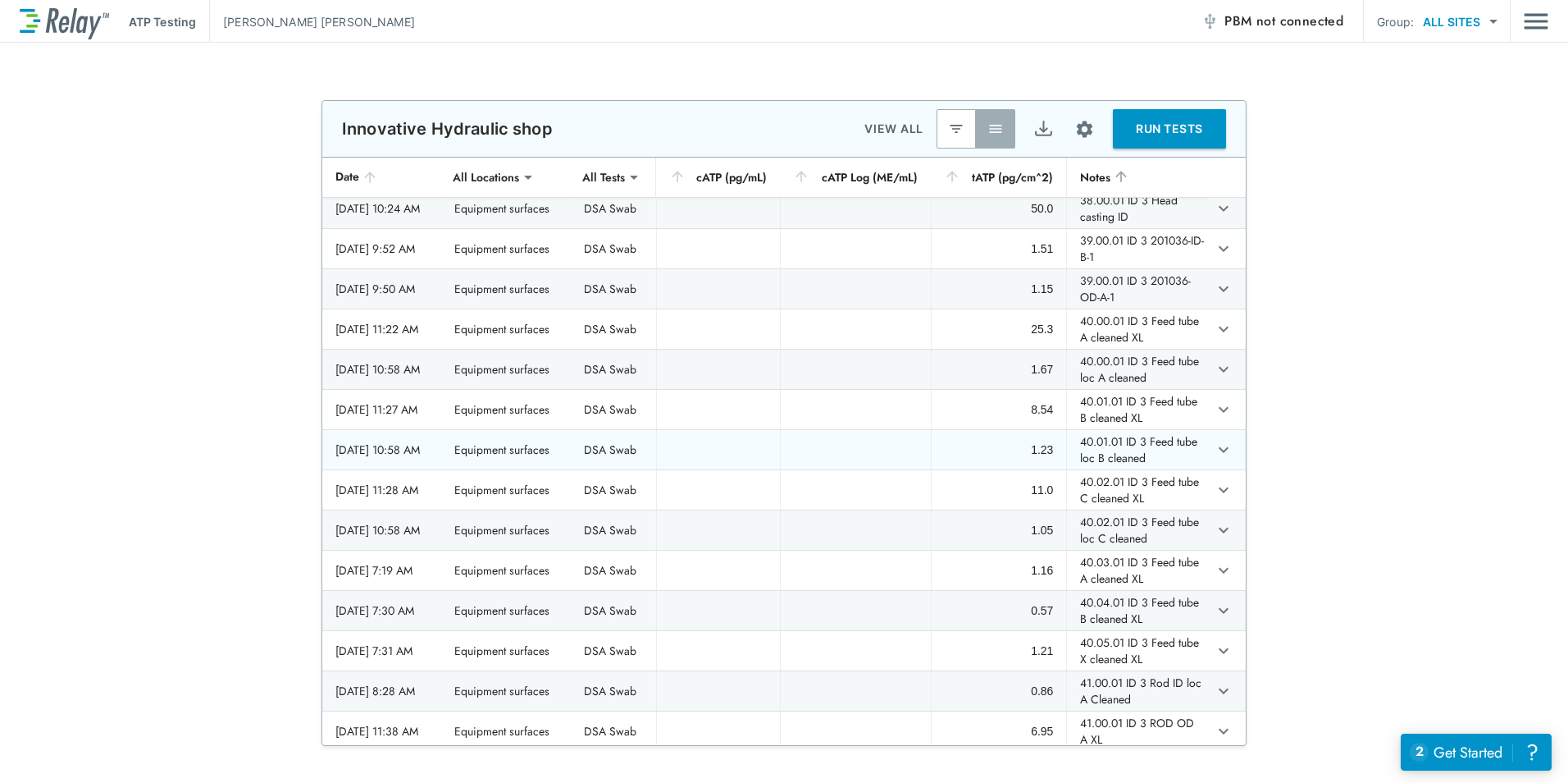
scroll to position [1231, 0]
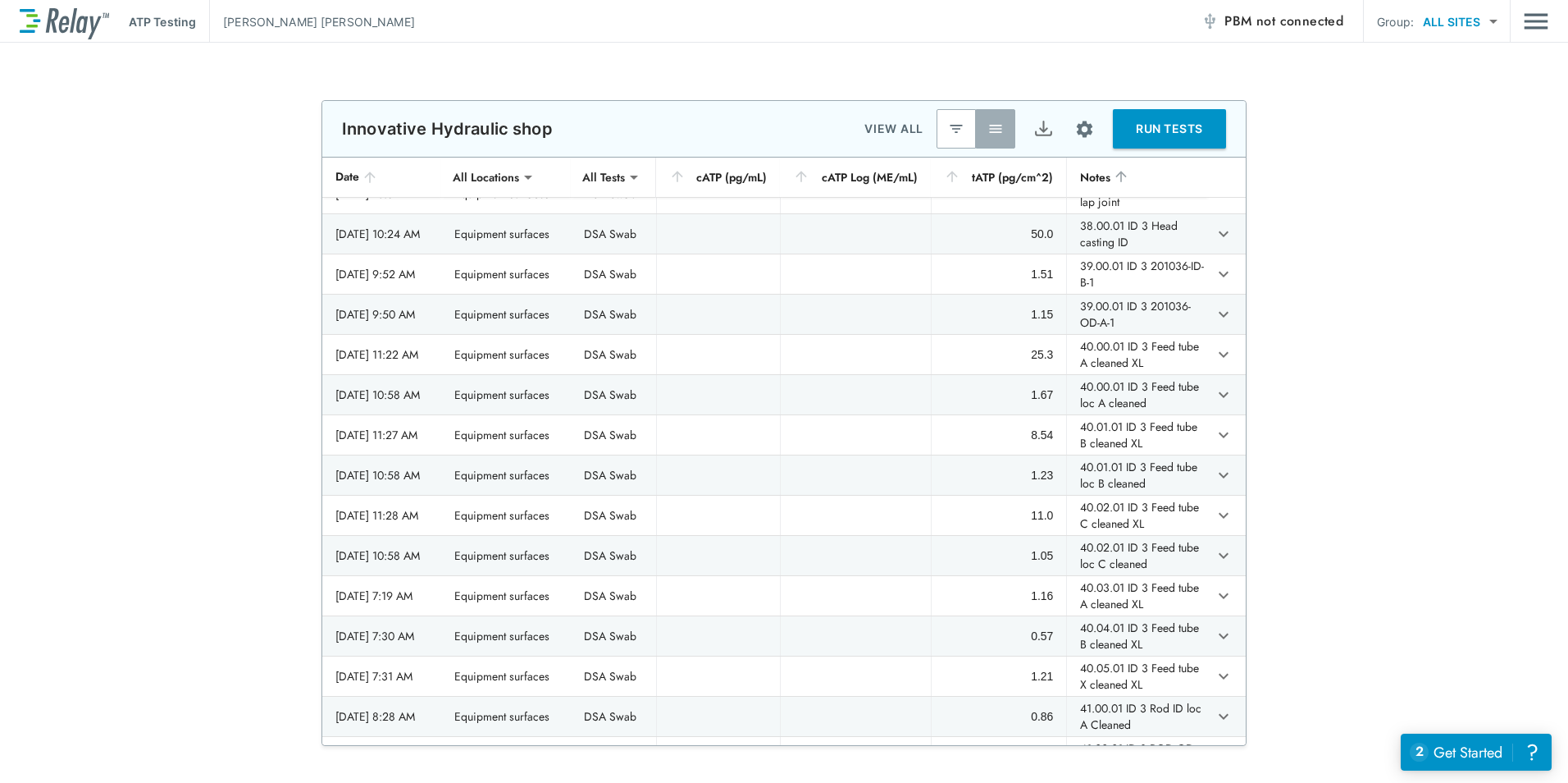
click at [161, 433] on div "**********" at bounding box center [784, 423] width 1568 height 646
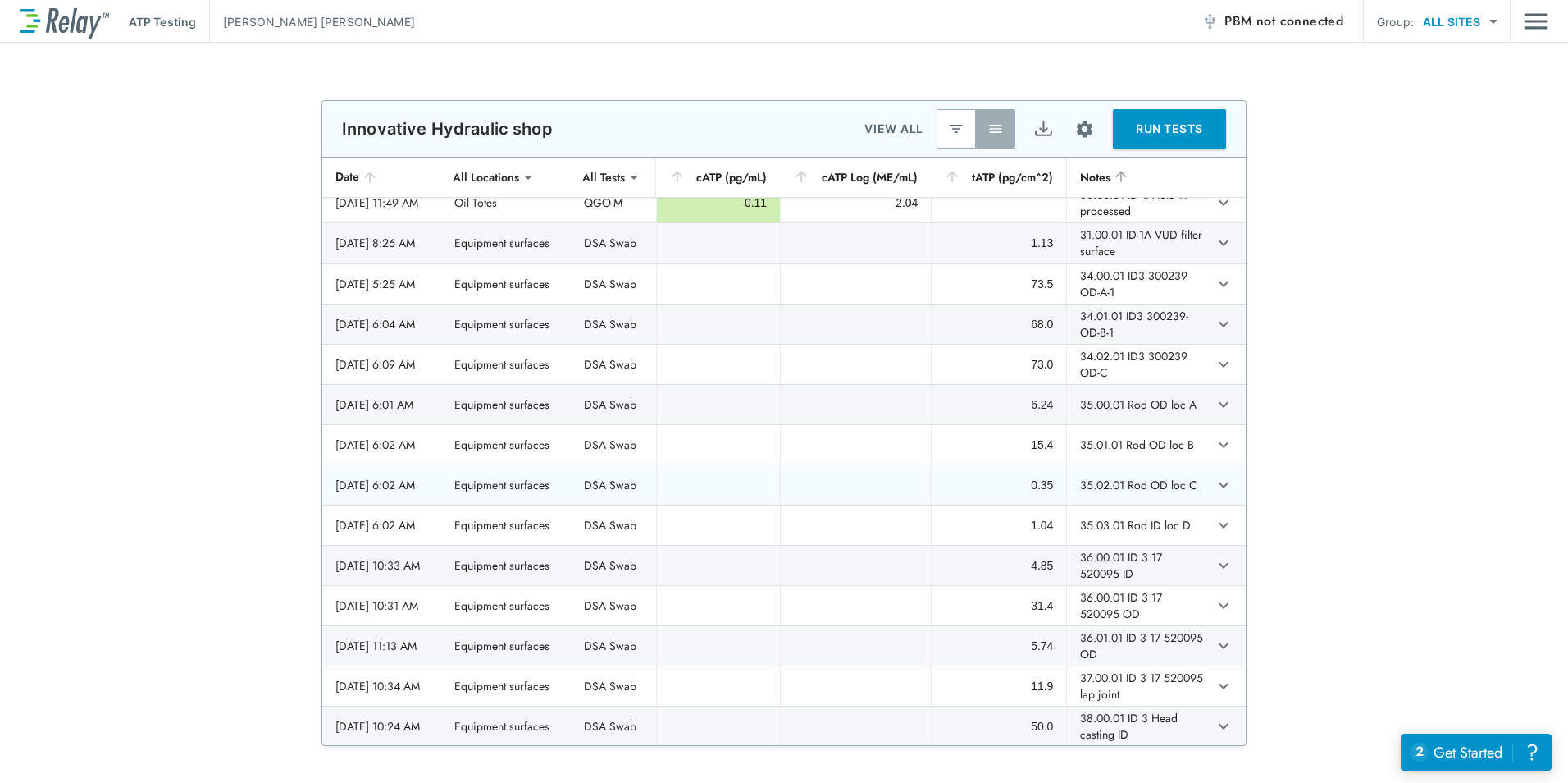
scroll to position [821, 0]
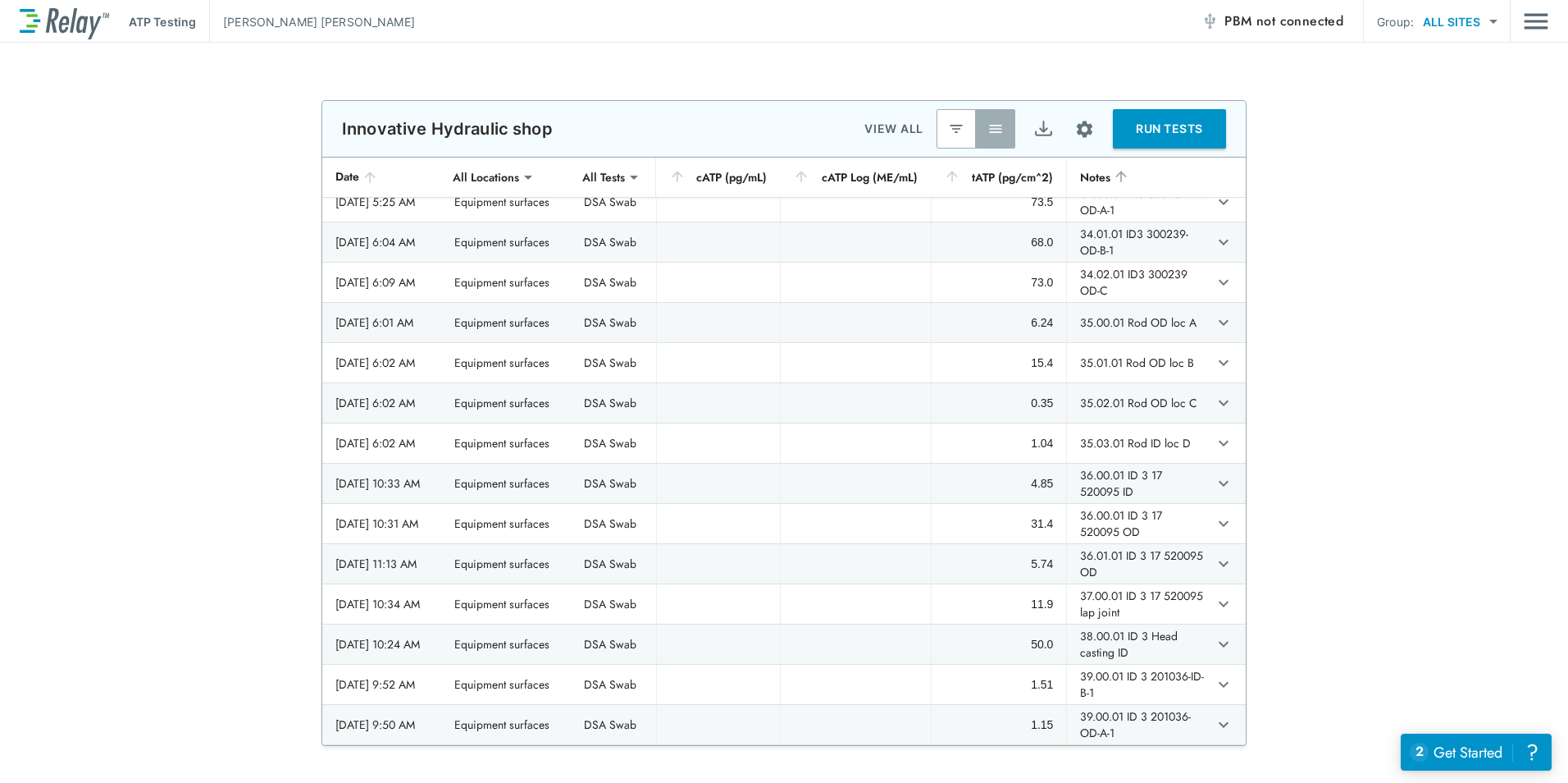
click at [176, 645] on div "**********" at bounding box center [784, 423] width 1568 height 646
click at [197, 266] on div "**********" at bounding box center [784, 423] width 1568 height 646
click at [213, 343] on div "**********" at bounding box center [784, 423] width 1568 height 646
